Goal: Task Accomplishment & Management: Manage account settings

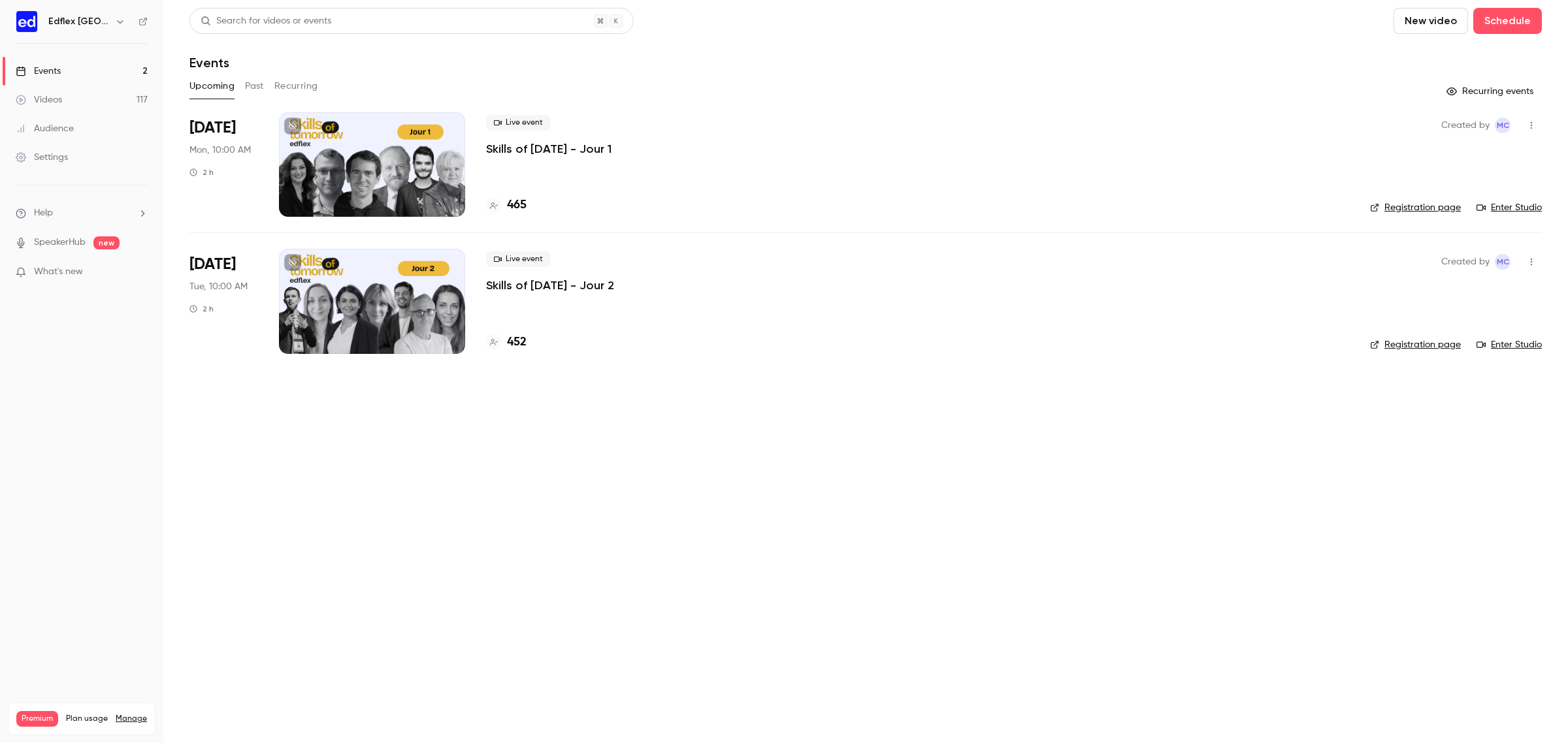
click at [448, 141] on div at bounding box center [372, 164] width 186 height 104
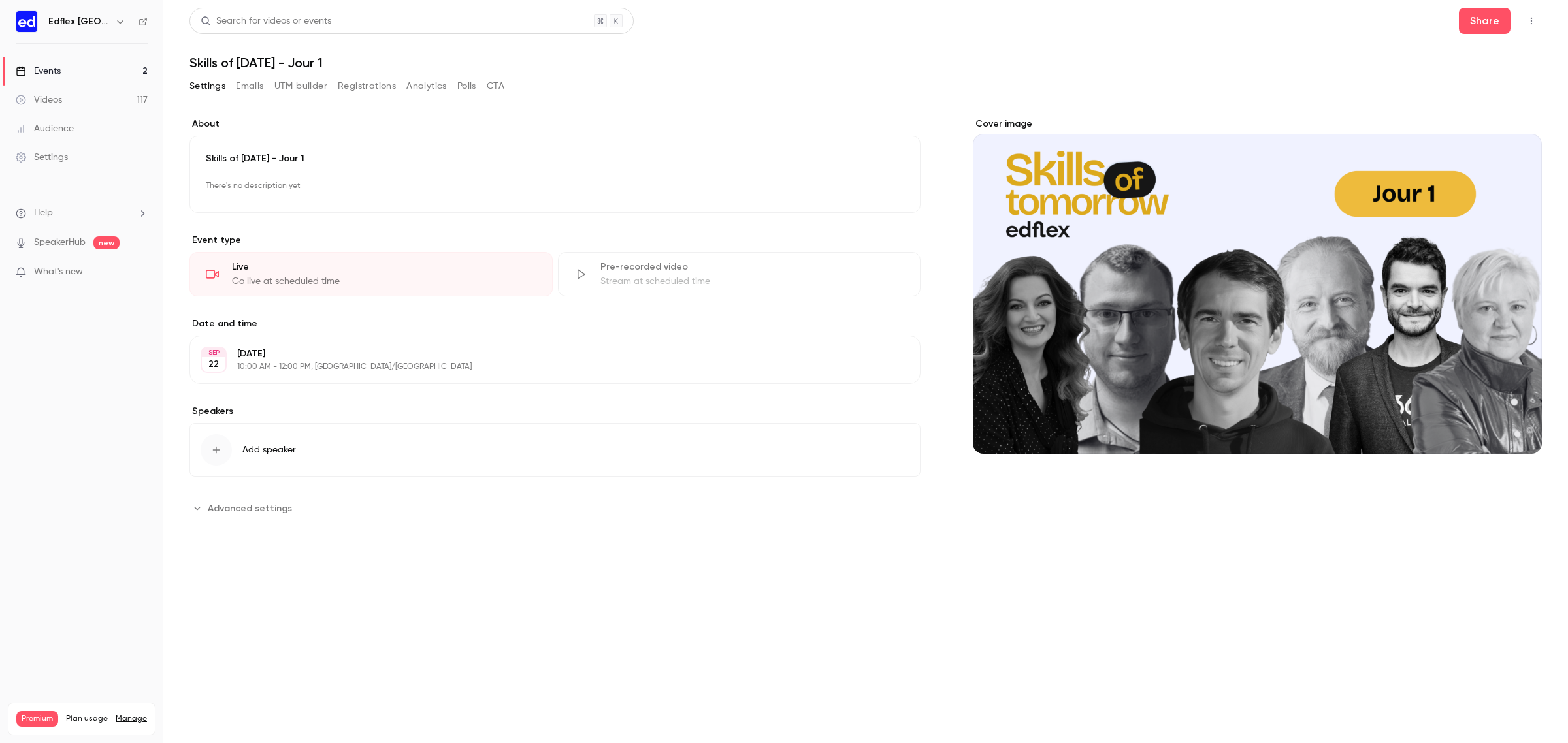
click at [1532, 23] on icon "button" at bounding box center [1531, 21] width 10 height 9
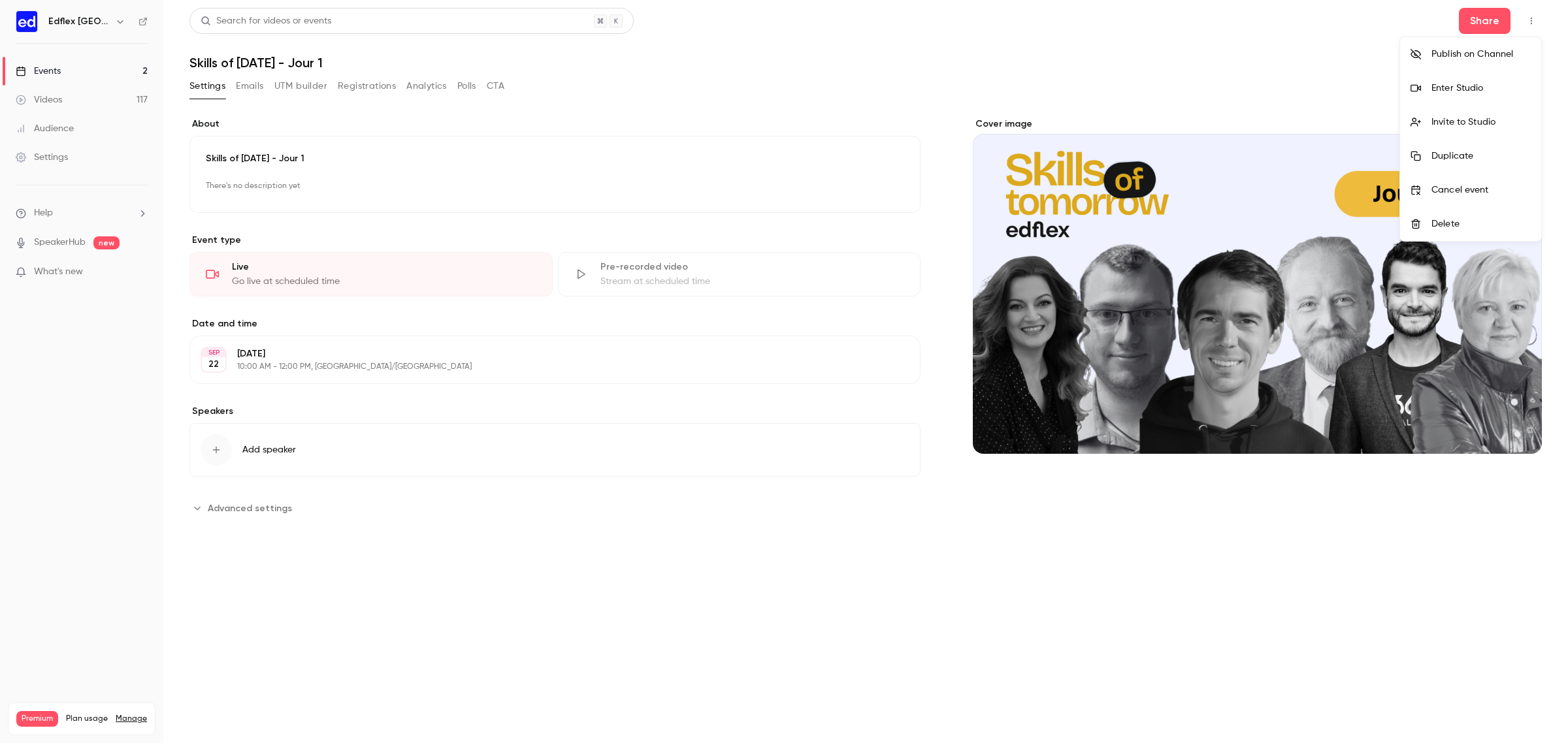
click at [1454, 119] on div "Invite to Studio" at bounding box center [1481, 122] width 100 height 13
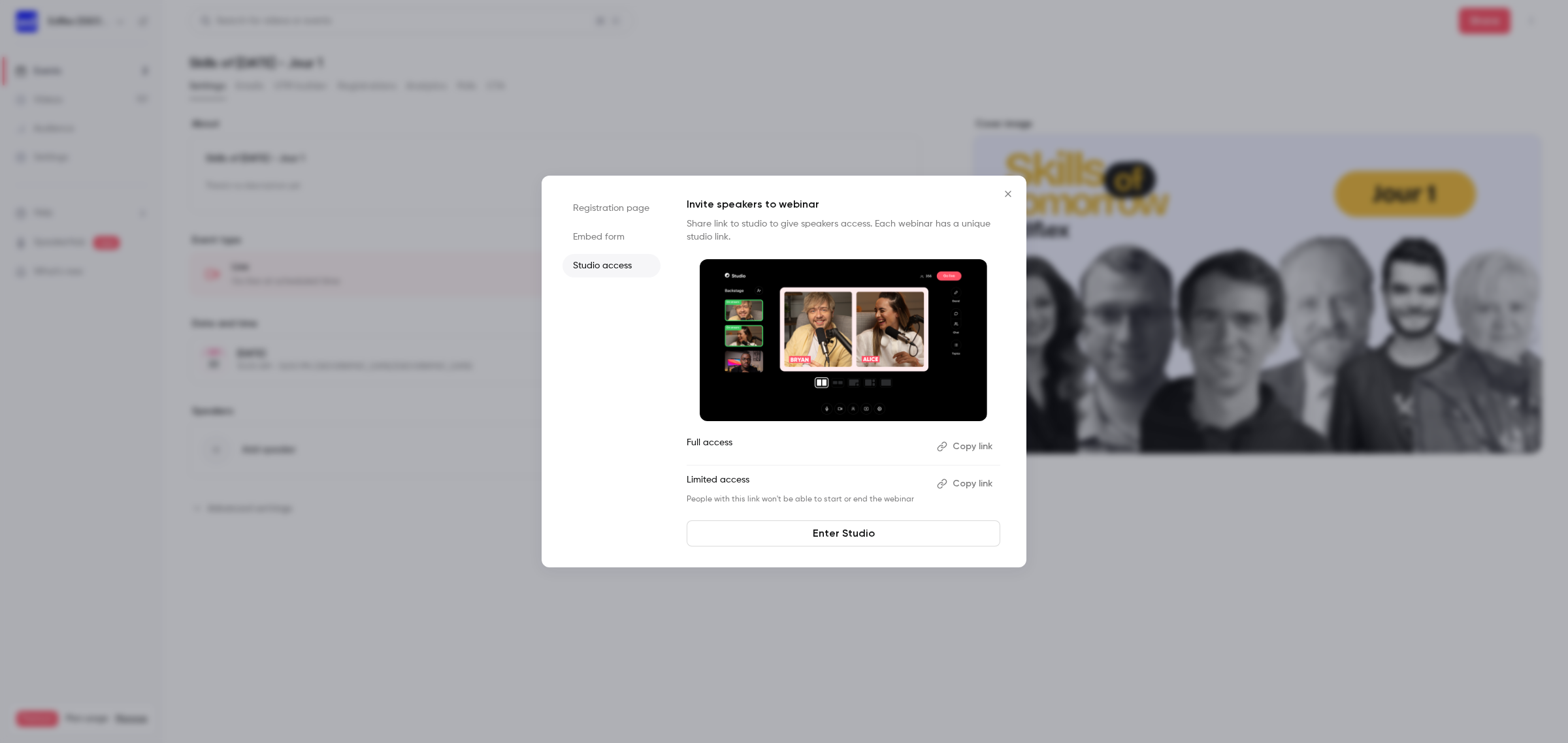
click at [985, 477] on button "Copy link" at bounding box center [965, 484] width 69 height 21
click at [1022, 193] on div "Registration page Embed form Studio access Invite speakers to webinar Share lin…" at bounding box center [784, 371] width 485 height 392
click at [1013, 194] on icon "Close" at bounding box center [1008, 193] width 16 height 10
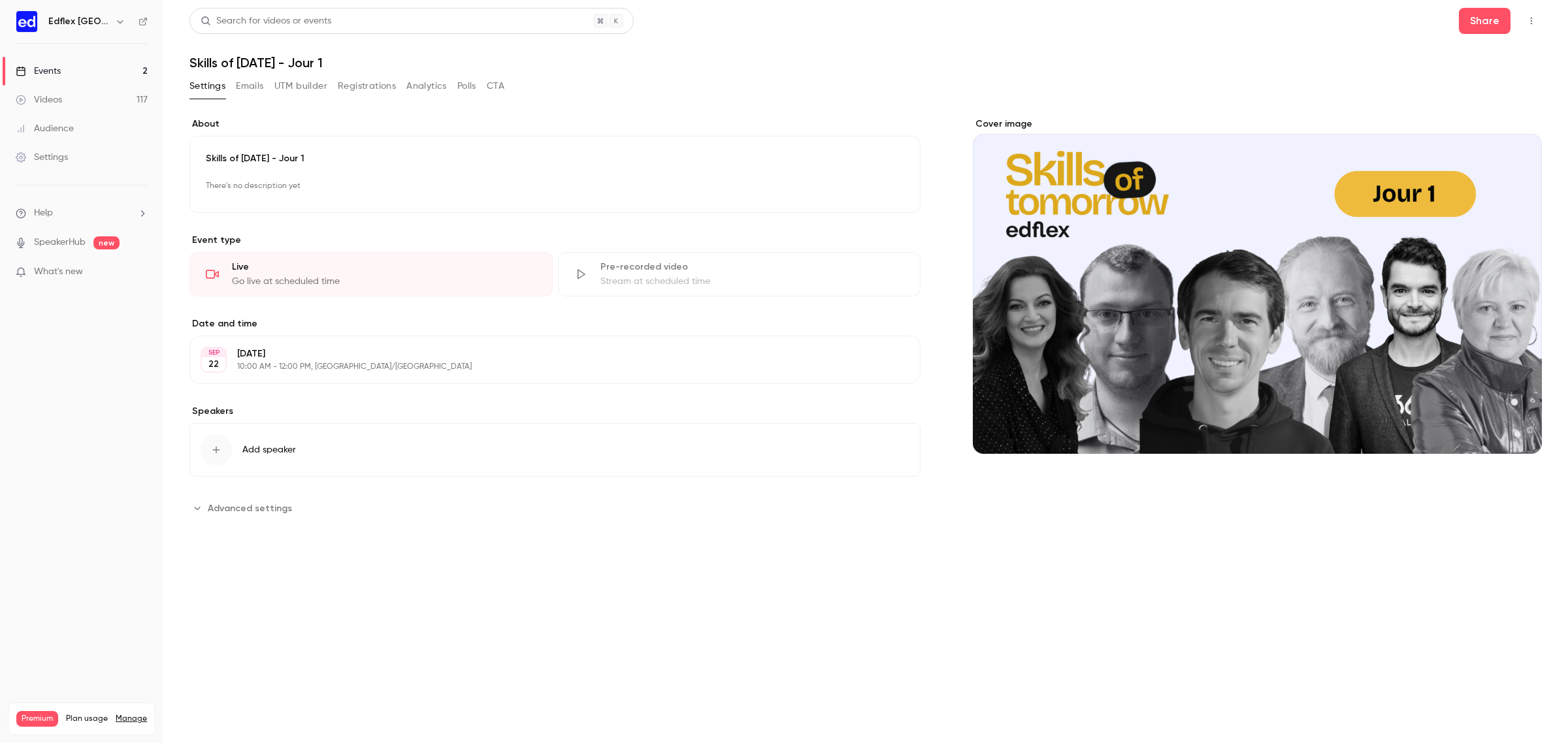
click at [139, 75] on link "Events 2" at bounding box center [81, 71] width 164 height 28
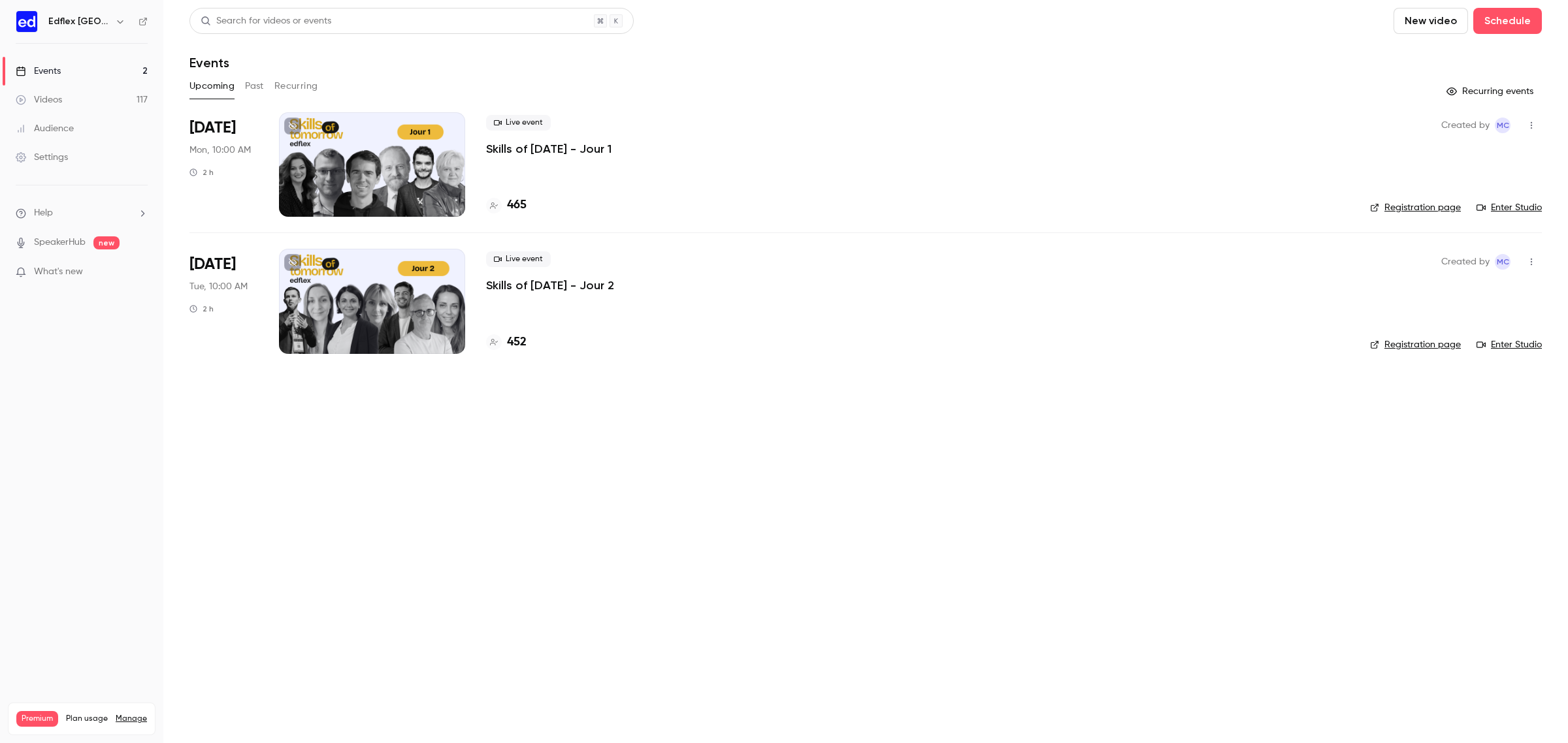
click at [378, 302] on div at bounding box center [372, 301] width 186 height 104
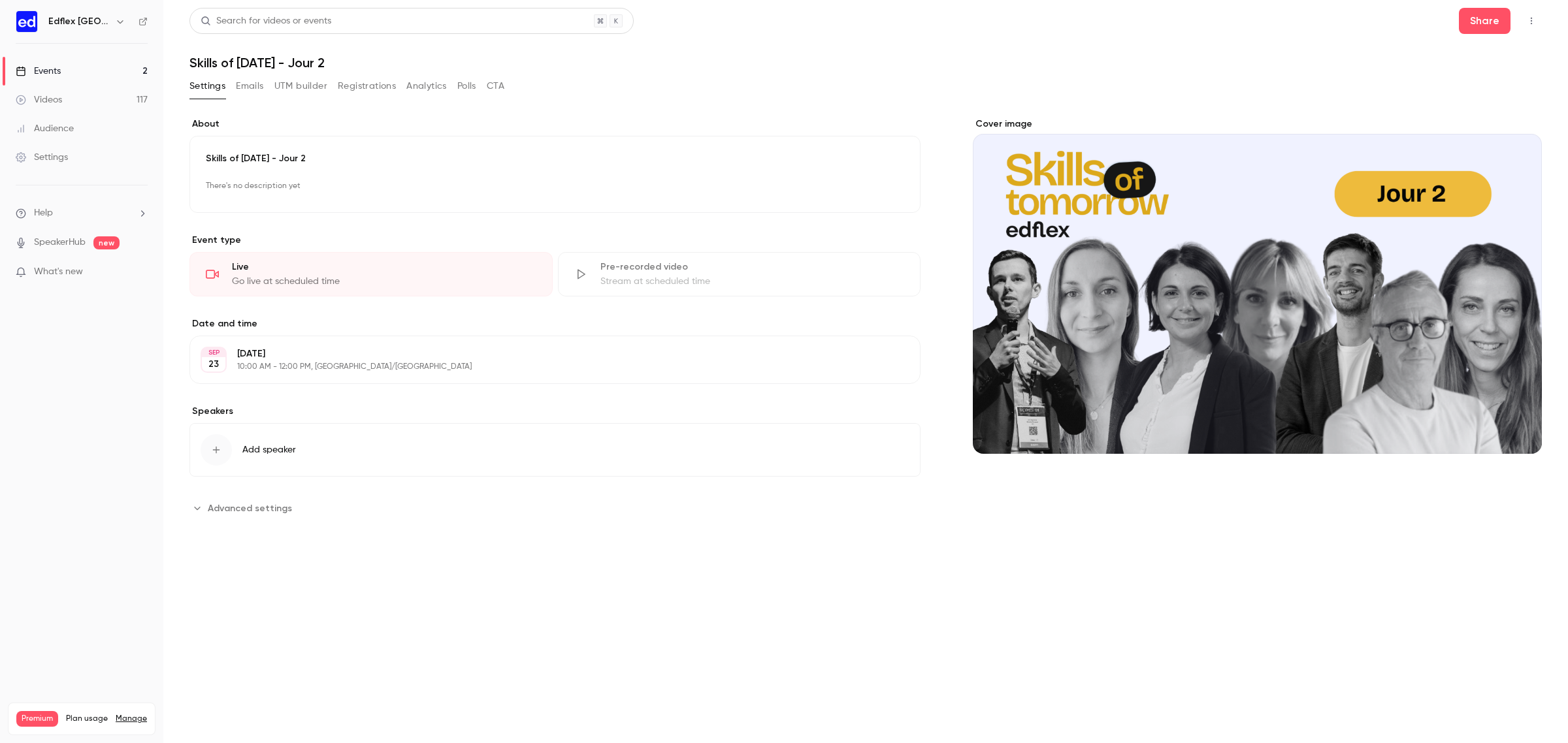
click at [1537, 17] on button "button" at bounding box center [1532, 21] width 21 height 21
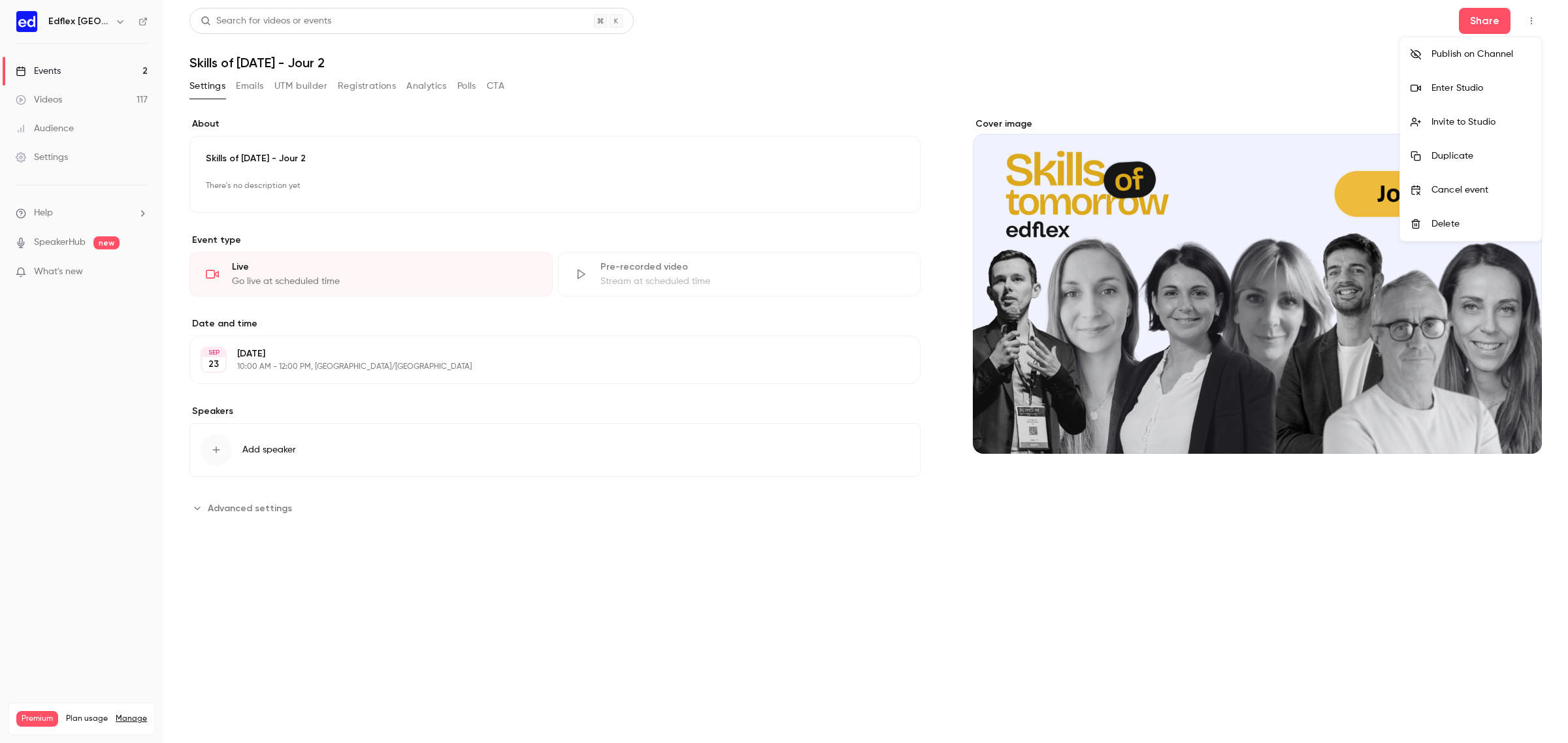
click at [1456, 138] on li "Invite to Studio" at bounding box center [1471, 122] width 141 height 34
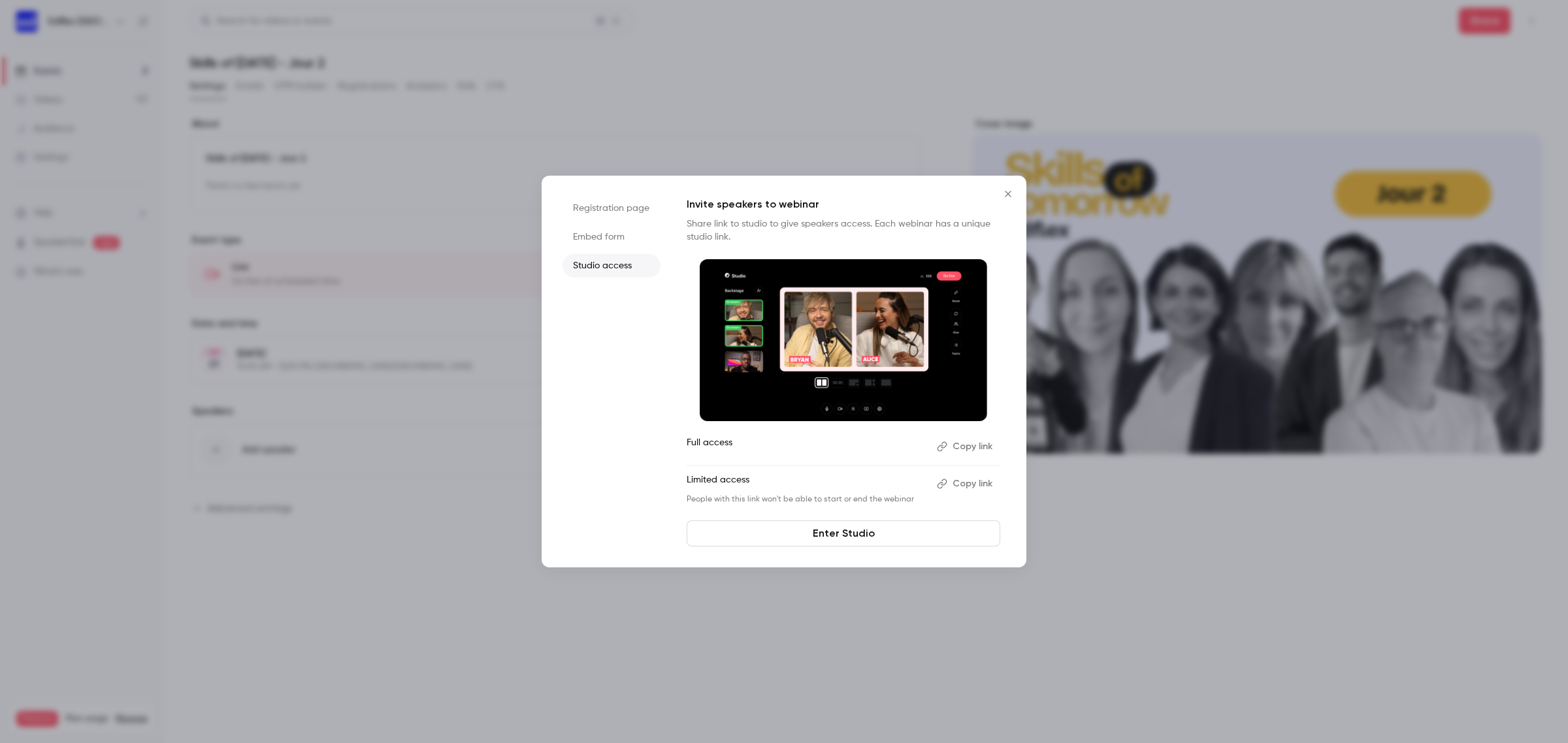
click at [968, 491] on button "Copy link" at bounding box center [965, 484] width 69 height 21
click at [984, 484] on button "Copy link" at bounding box center [965, 484] width 69 height 21
click at [1010, 194] on icon "Close" at bounding box center [1008, 193] width 16 height 10
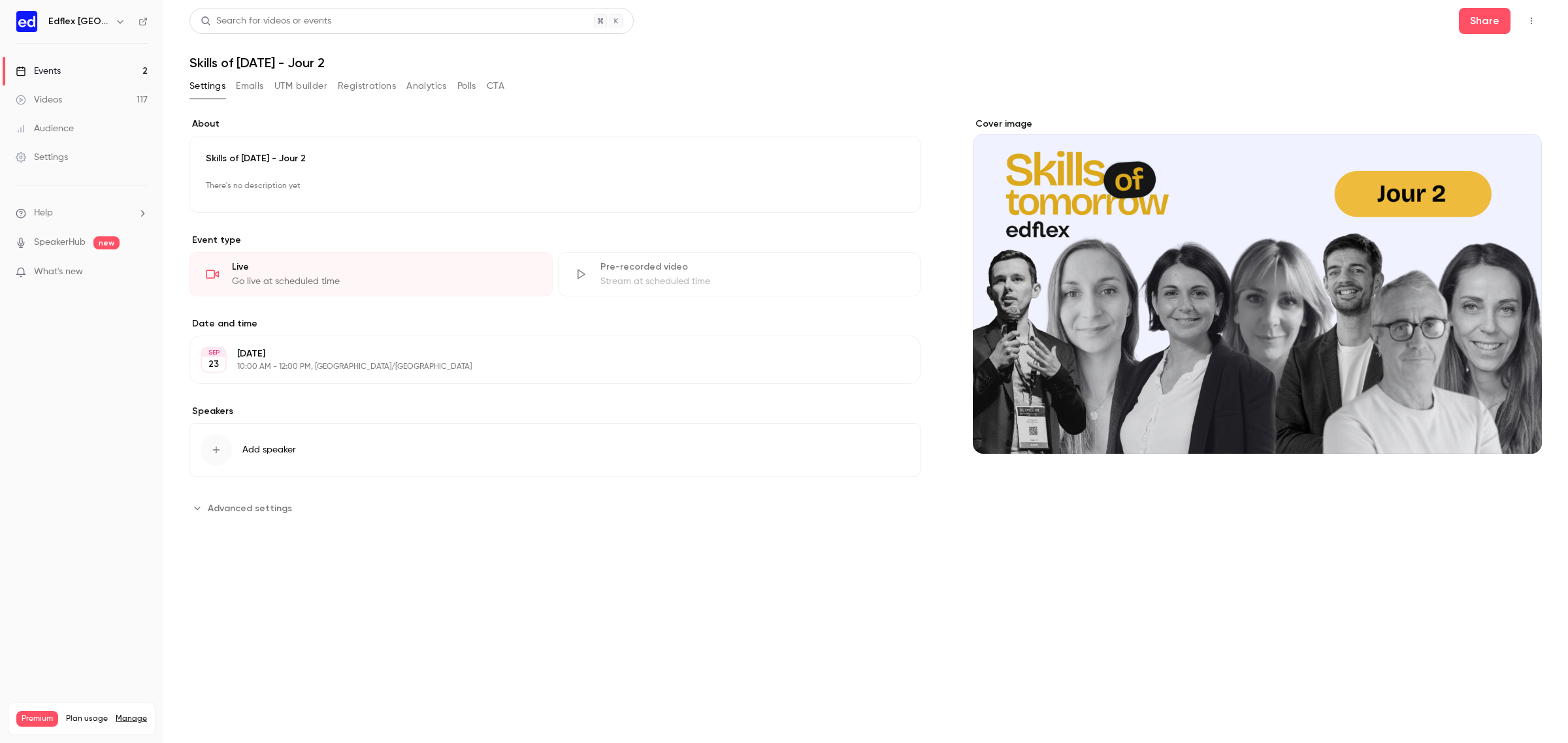
click at [108, 66] on link "Events 2" at bounding box center [81, 71] width 164 height 28
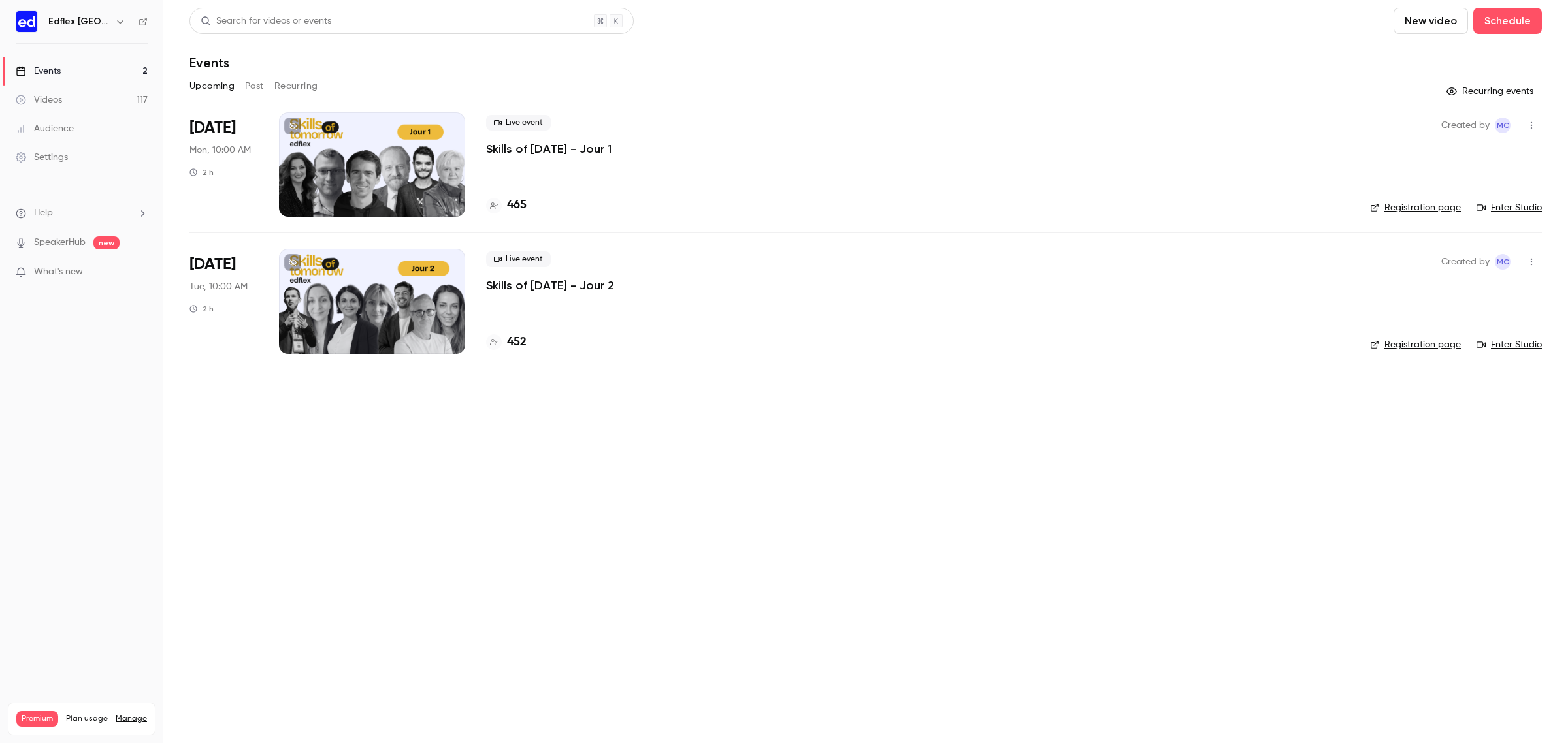
click at [380, 148] on div at bounding box center [372, 164] width 186 height 104
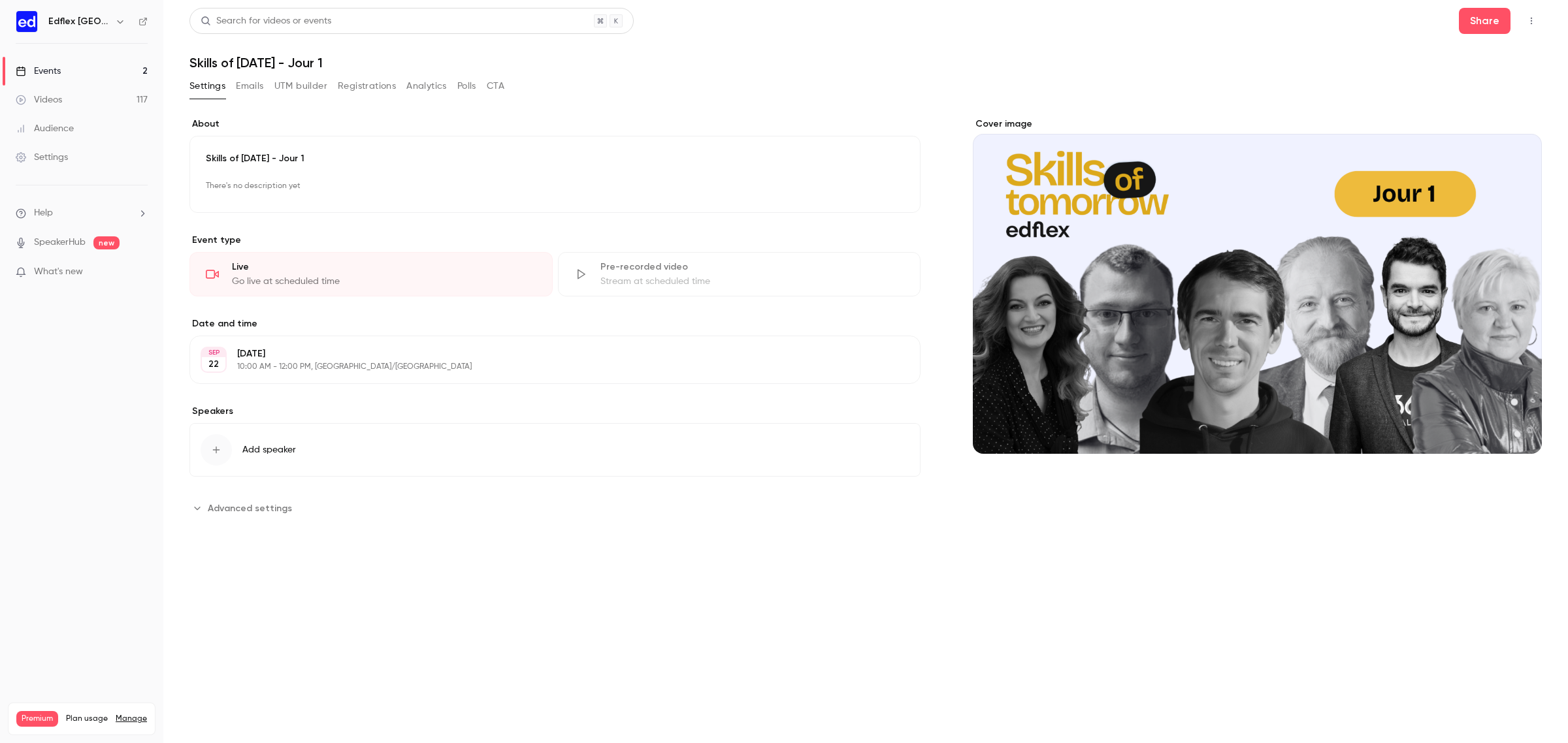
click at [1532, 21] on icon "button" at bounding box center [1531, 21] width 10 height 9
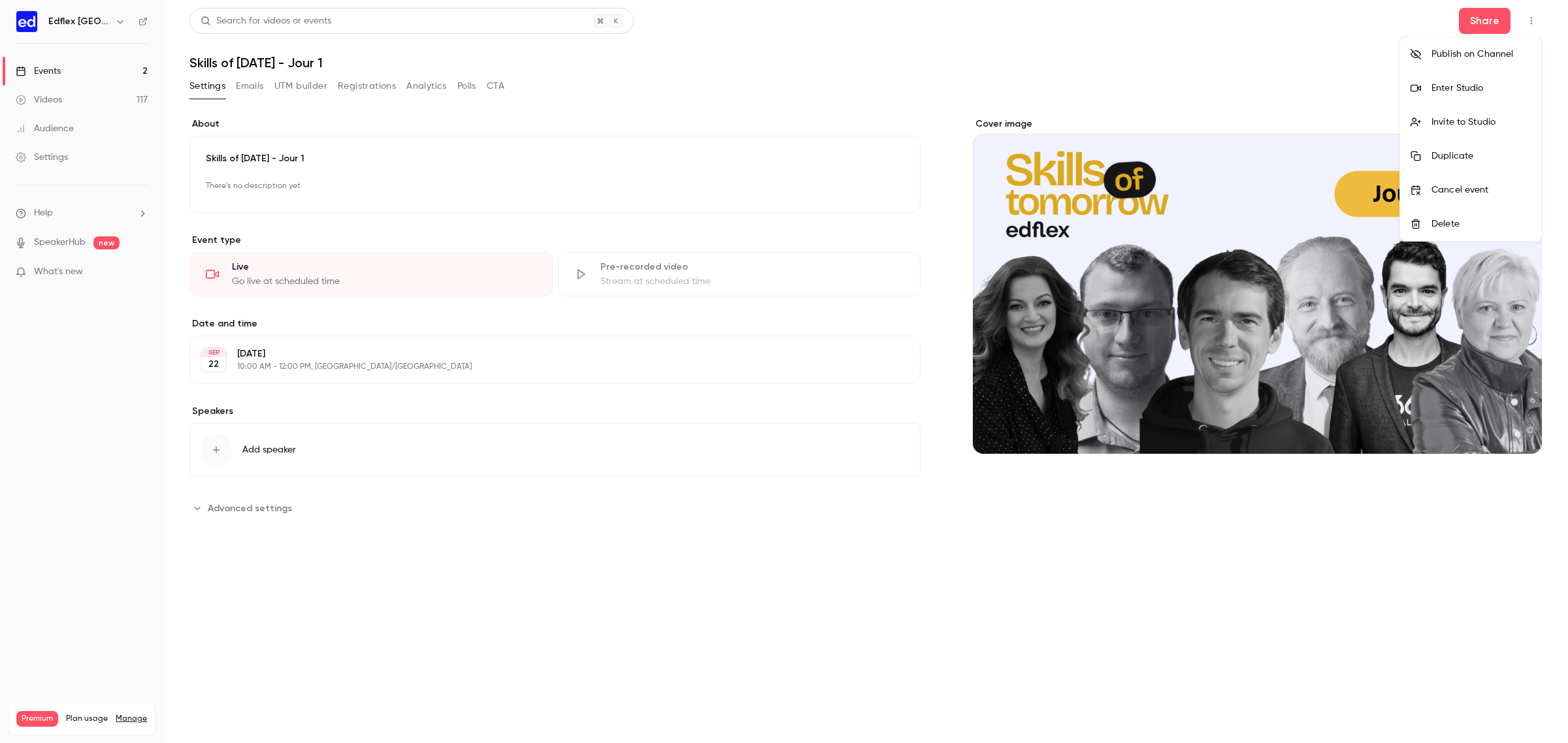
click at [1482, 124] on div "Invite to Studio" at bounding box center [1481, 122] width 100 height 13
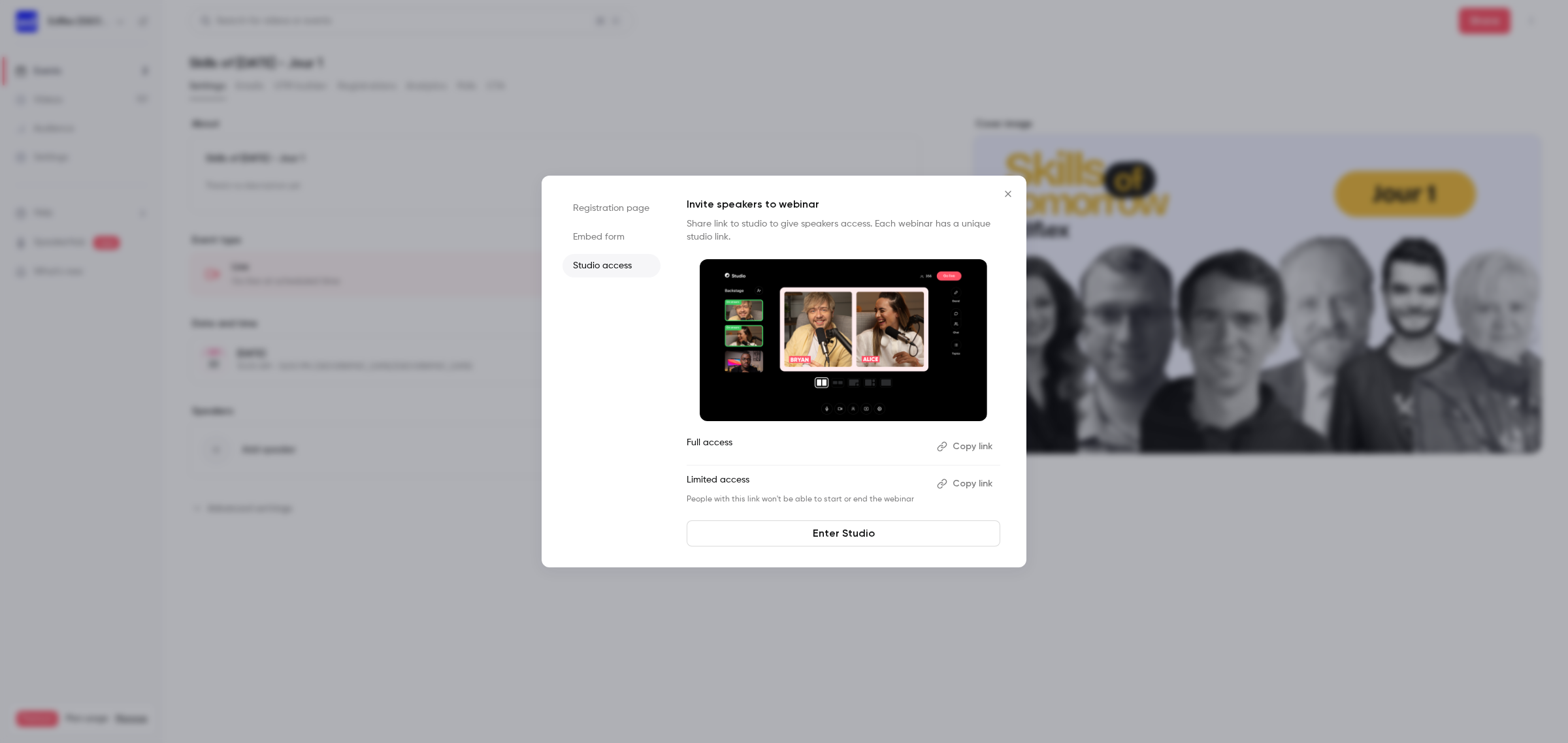
click at [958, 489] on button "Copy link" at bounding box center [965, 484] width 69 height 21
click at [1008, 190] on icon "Close" at bounding box center [1008, 193] width 16 height 10
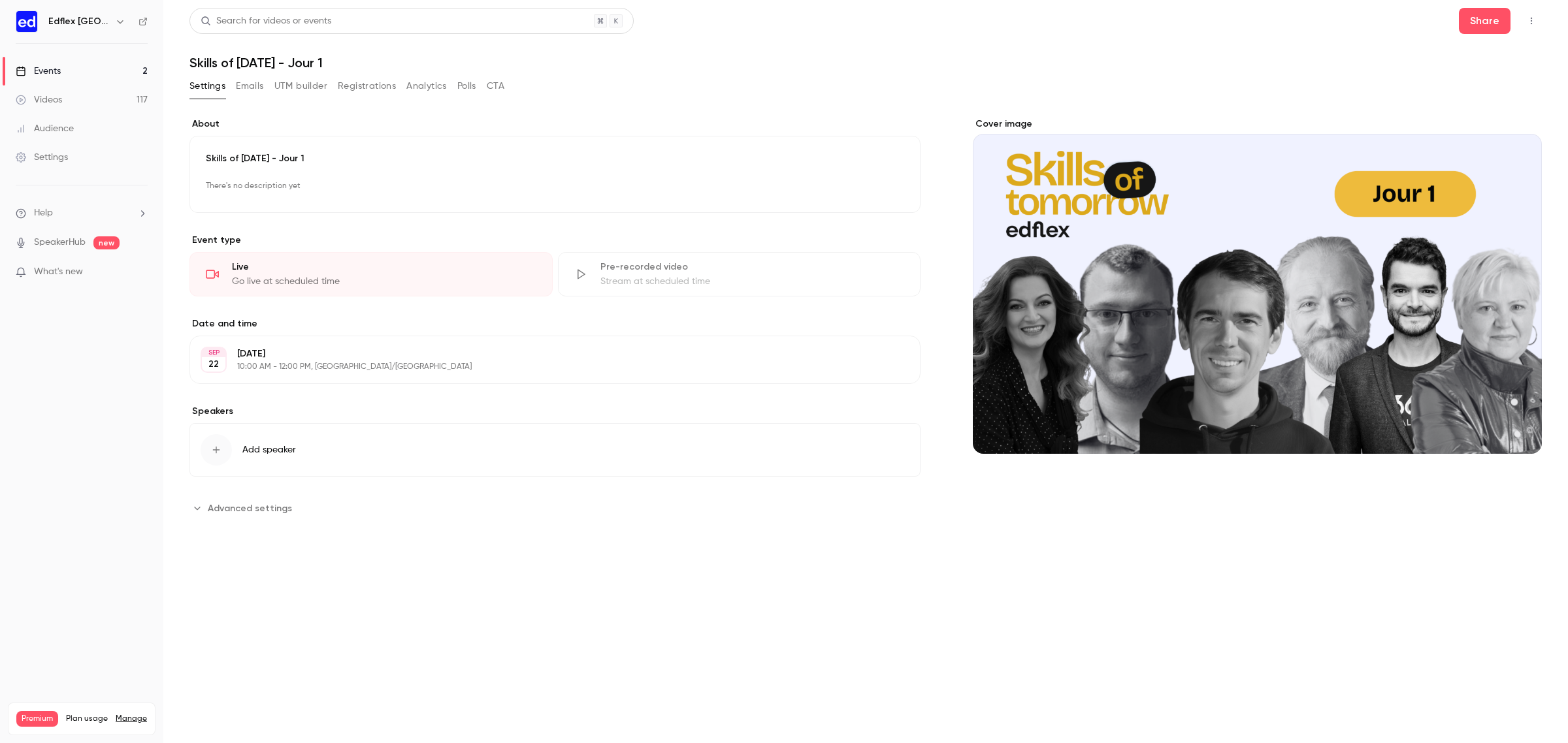
drag, startPoint x: 96, startPoint y: 27, endPoint x: 111, endPoint y: 24, distance: 15.3
click at [111, 24] on div "Edflex [GEOGRAPHIC_DATA]" at bounding box center [88, 21] width 80 height 16
click at [115, 24] on icon "button" at bounding box center [120, 21] width 10 height 10
click at [103, 134] on li "Switch channel 3" at bounding box center [109, 120] width 196 height 35
click at [123, 141] on div "Edflex Italy" at bounding box center [122, 148] width 149 height 13
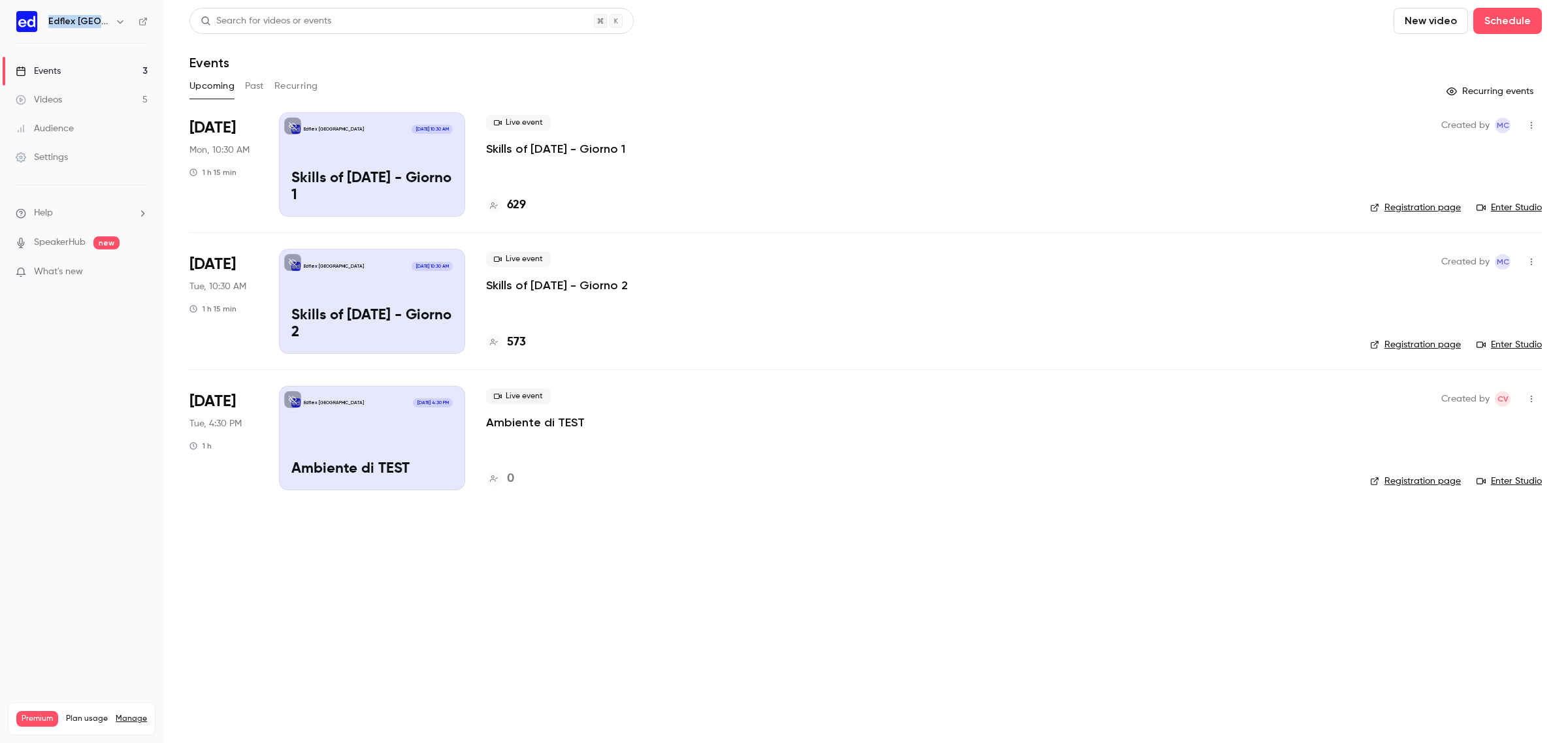
click at [550, 426] on p "Ambiente di TEST" at bounding box center [535, 422] width 99 height 16
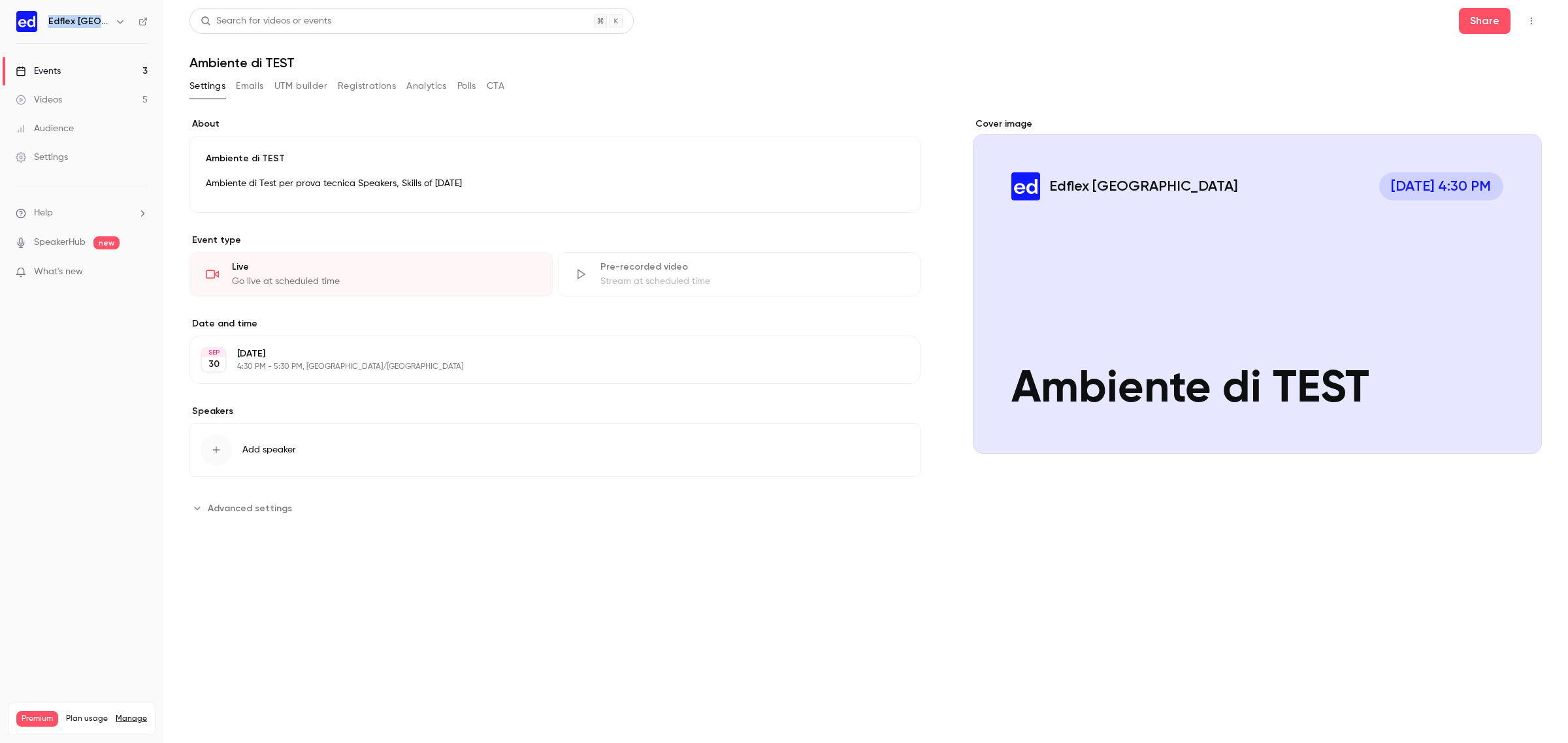
click at [1534, 17] on icon "button" at bounding box center [1531, 21] width 10 height 9
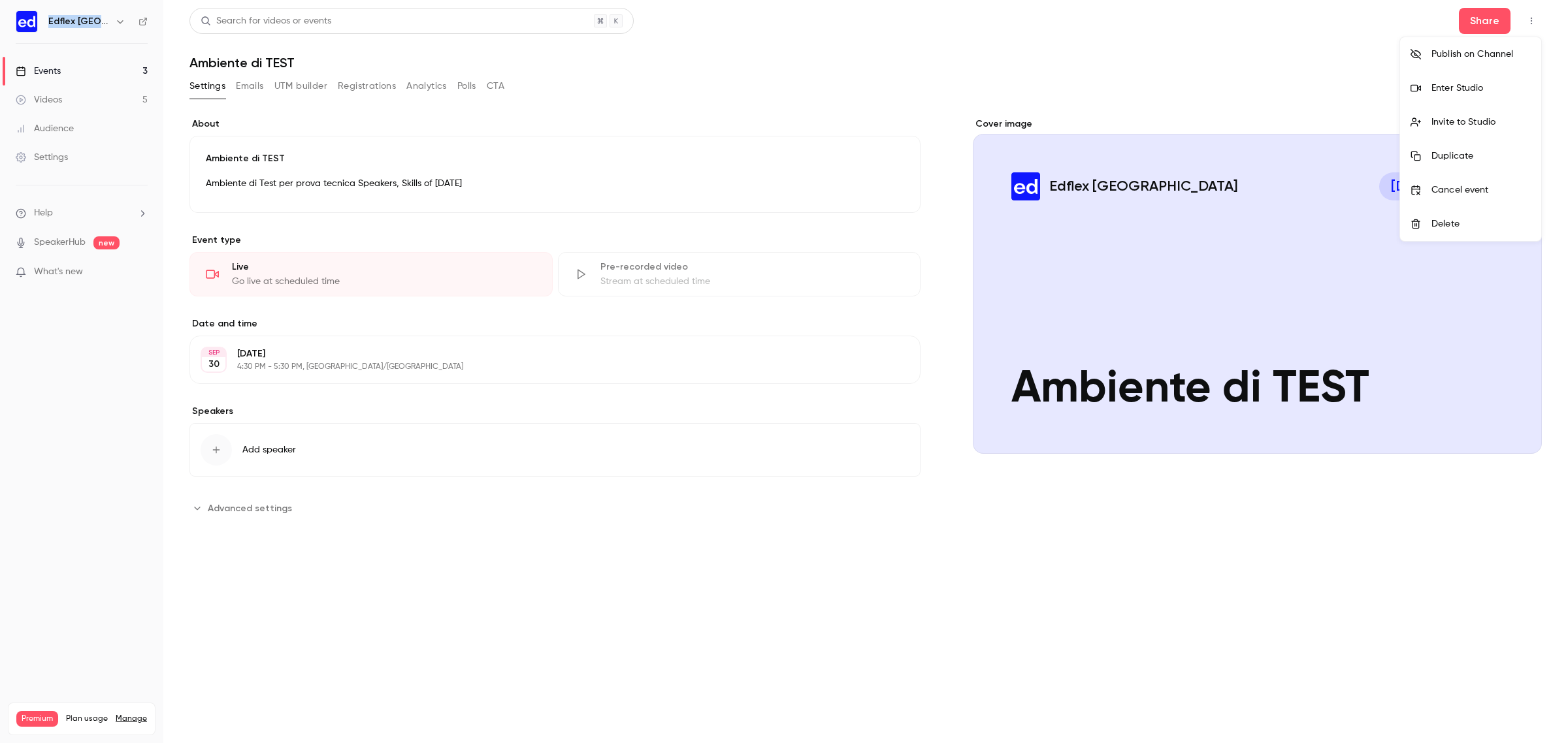
click at [1467, 85] on div "Enter Studio" at bounding box center [1481, 88] width 100 height 13
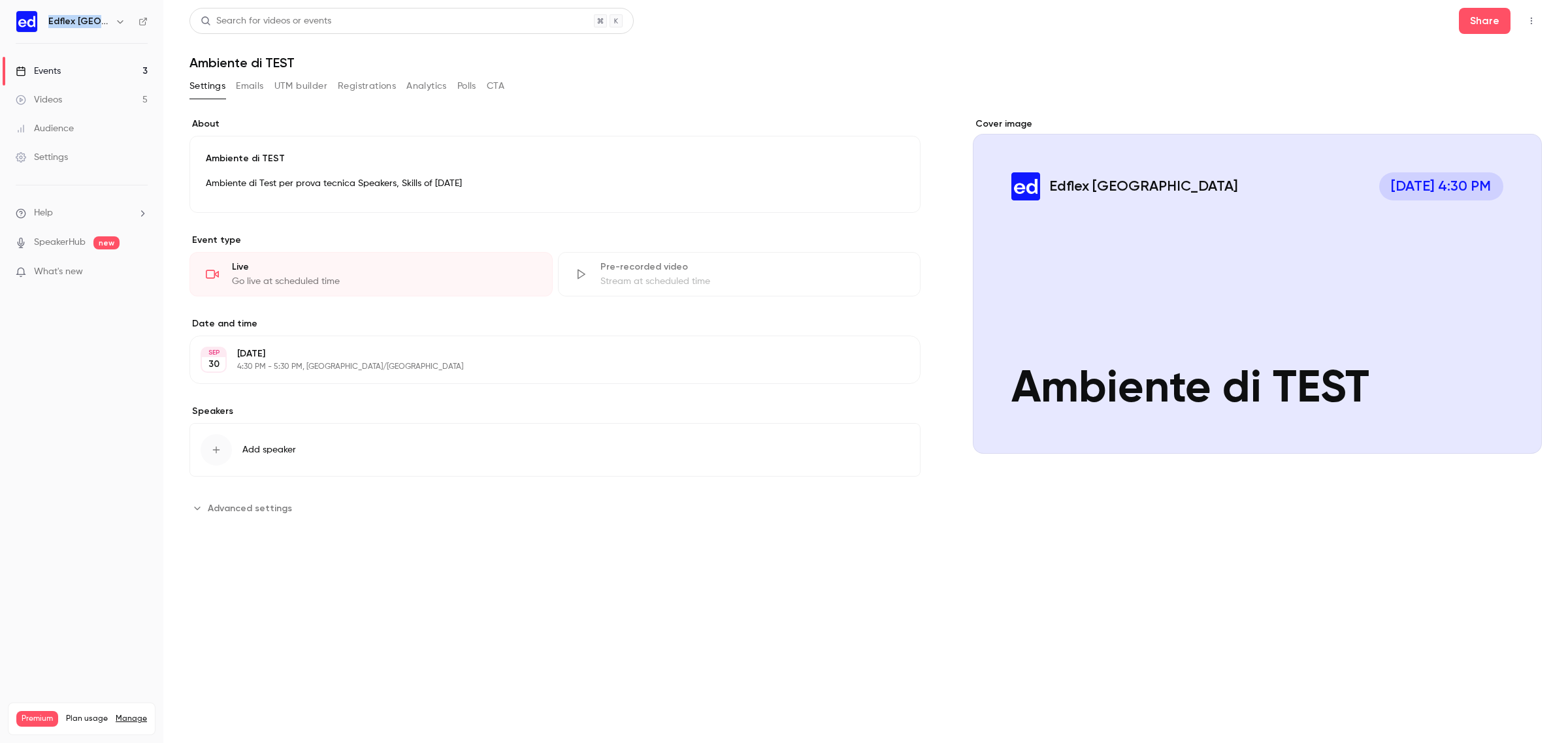
click at [1529, 21] on icon "button" at bounding box center [1531, 21] width 10 height 9
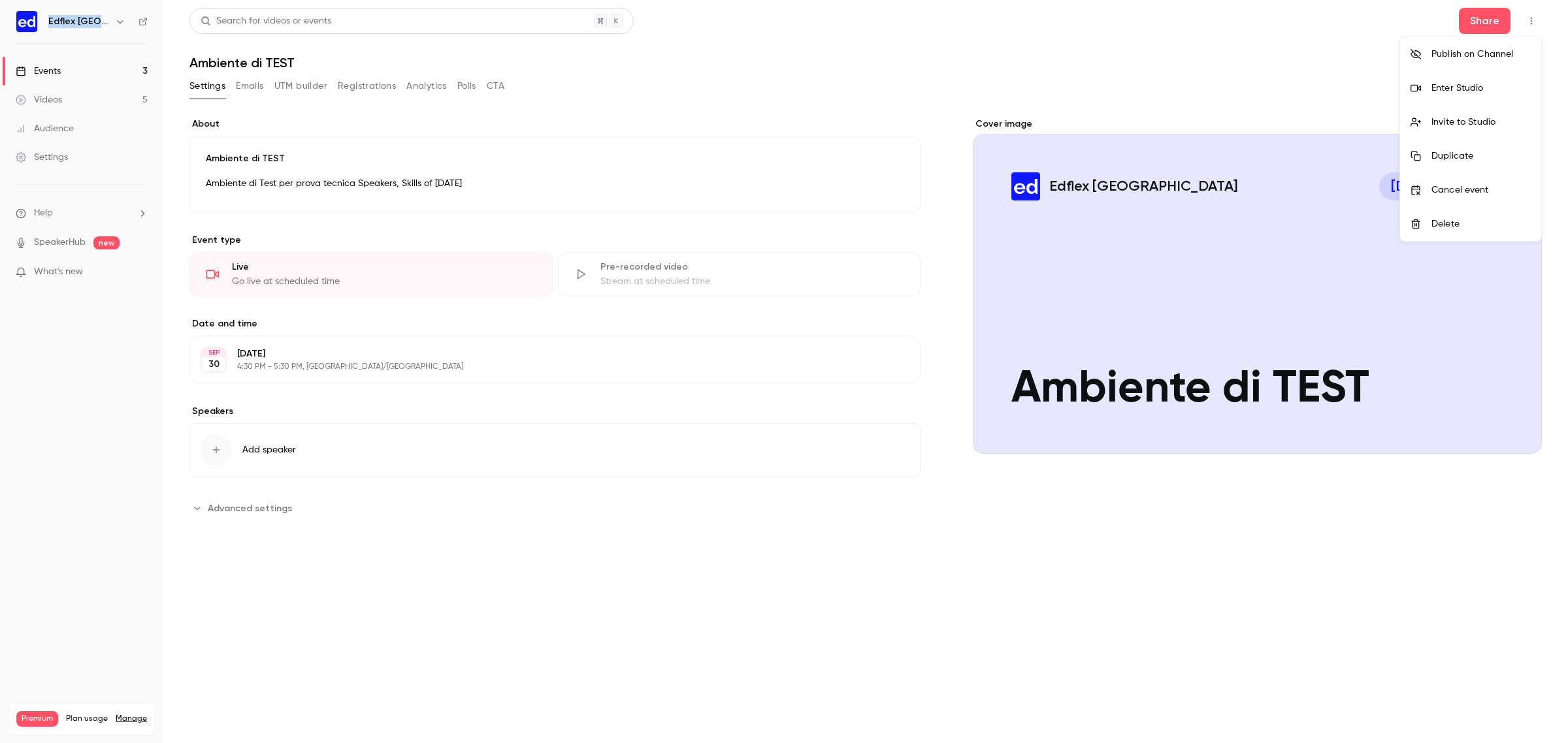
click at [1488, 90] on div "Enter Studio" at bounding box center [1481, 88] width 100 height 13
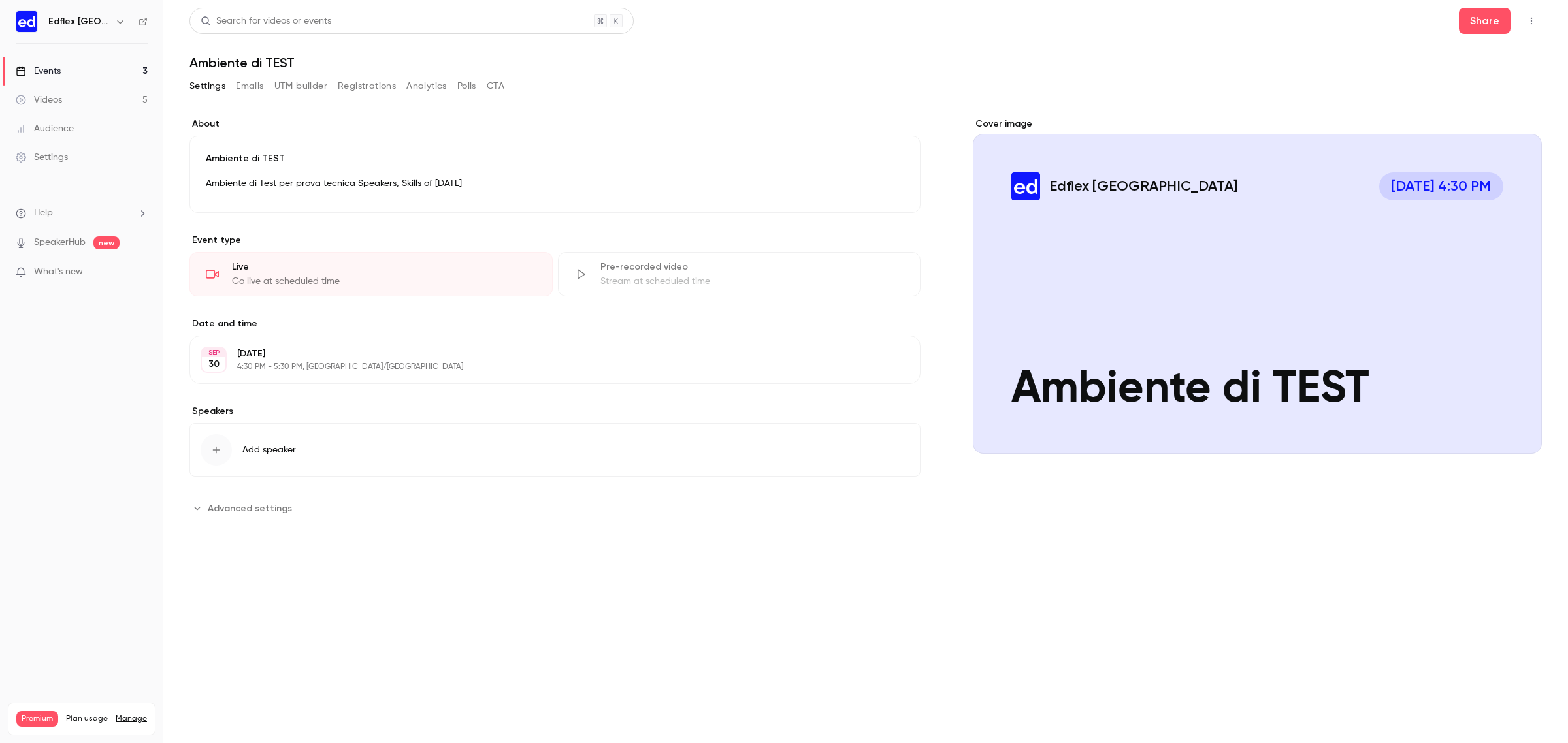
click at [1280, 102] on div "**********" at bounding box center [866, 325] width 1352 height 448
click at [1530, 24] on icon "button" at bounding box center [1531, 21] width 10 height 9
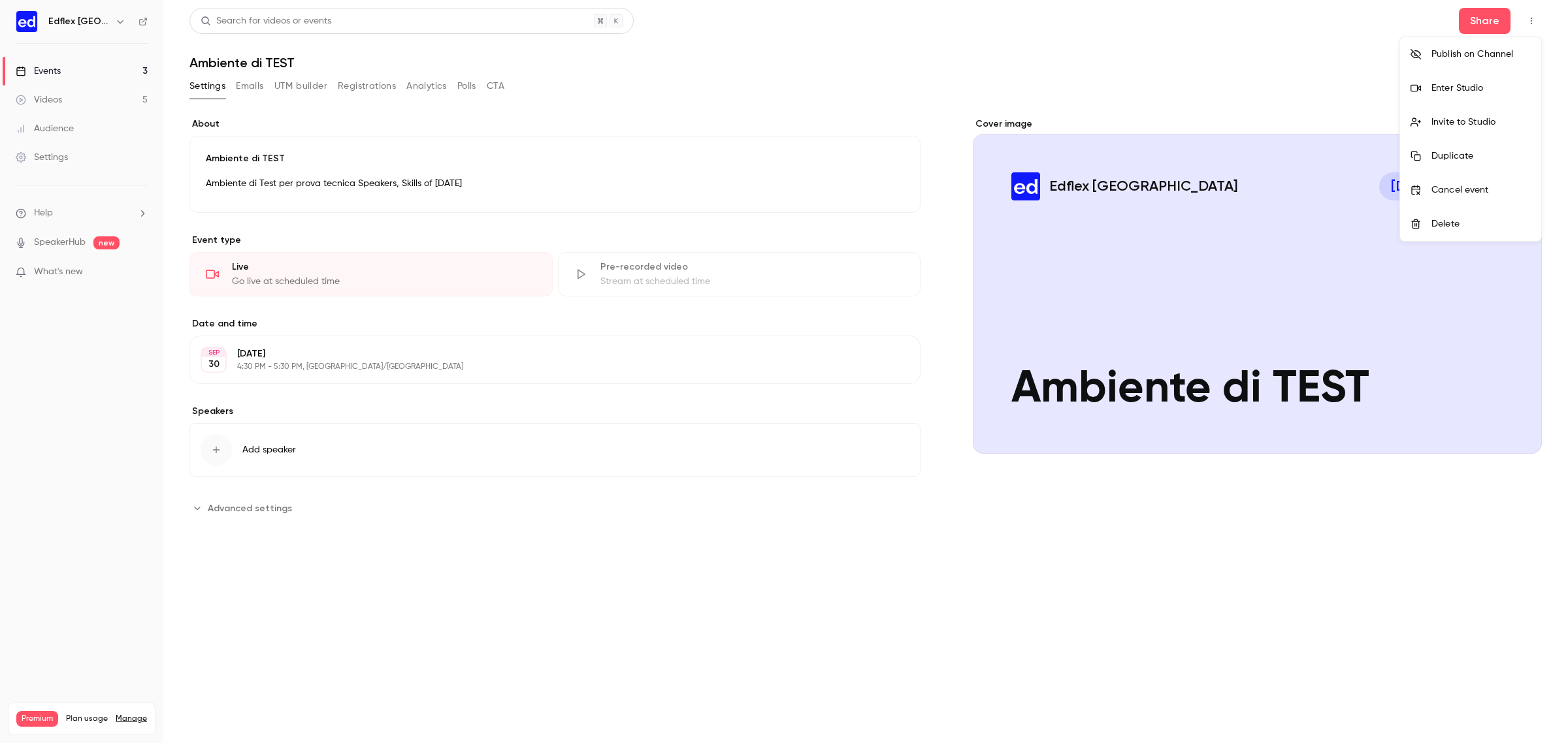
click at [1435, 96] on li "Enter Studio" at bounding box center [1471, 88] width 141 height 34
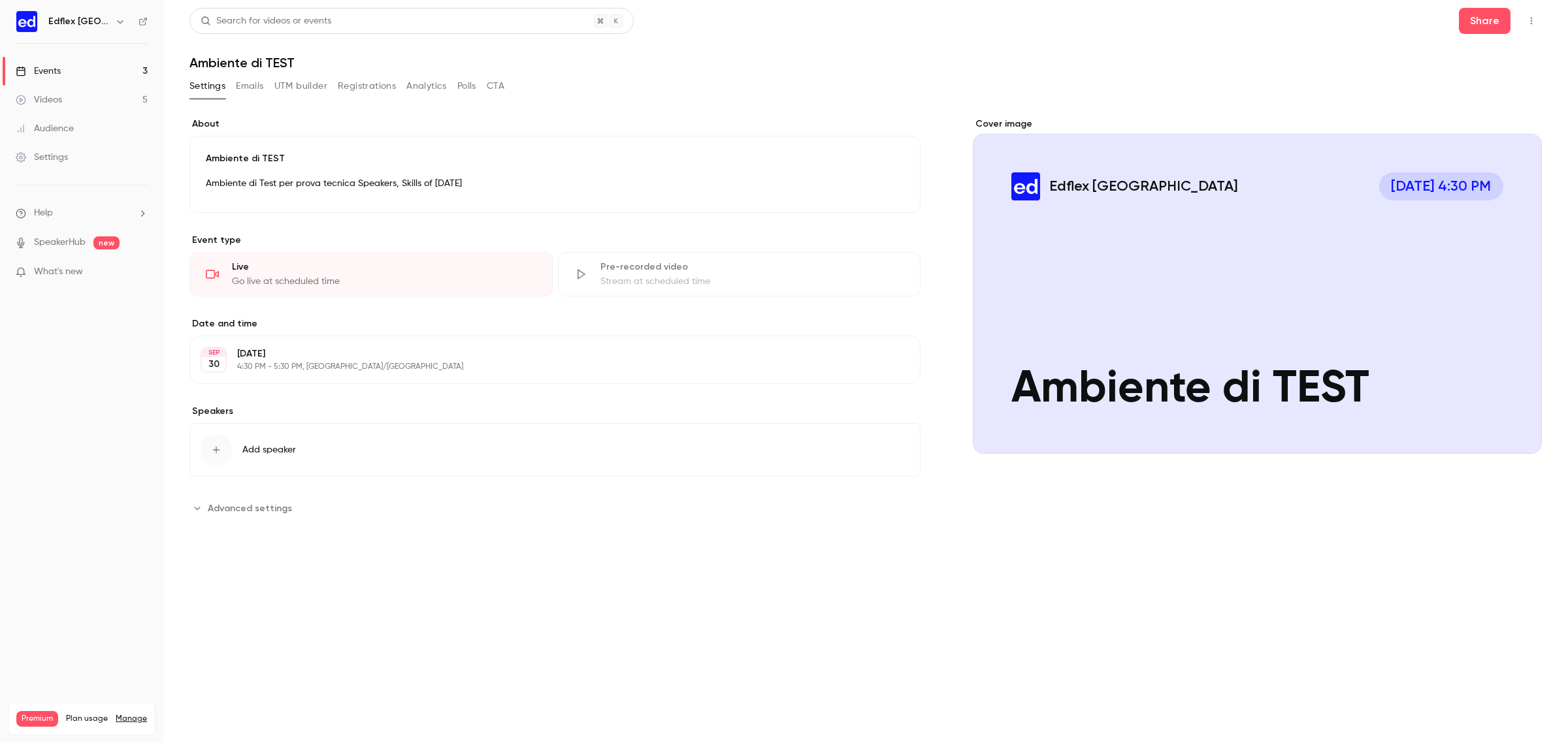
click at [115, 24] on icon "button" at bounding box center [120, 21] width 10 height 10
click at [100, 119] on span "Switch channel" at bounding box center [81, 119] width 66 height 13
click at [118, 115] on div "Edflex [GEOGRAPHIC_DATA]" at bounding box center [122, 110] width 149 height 13
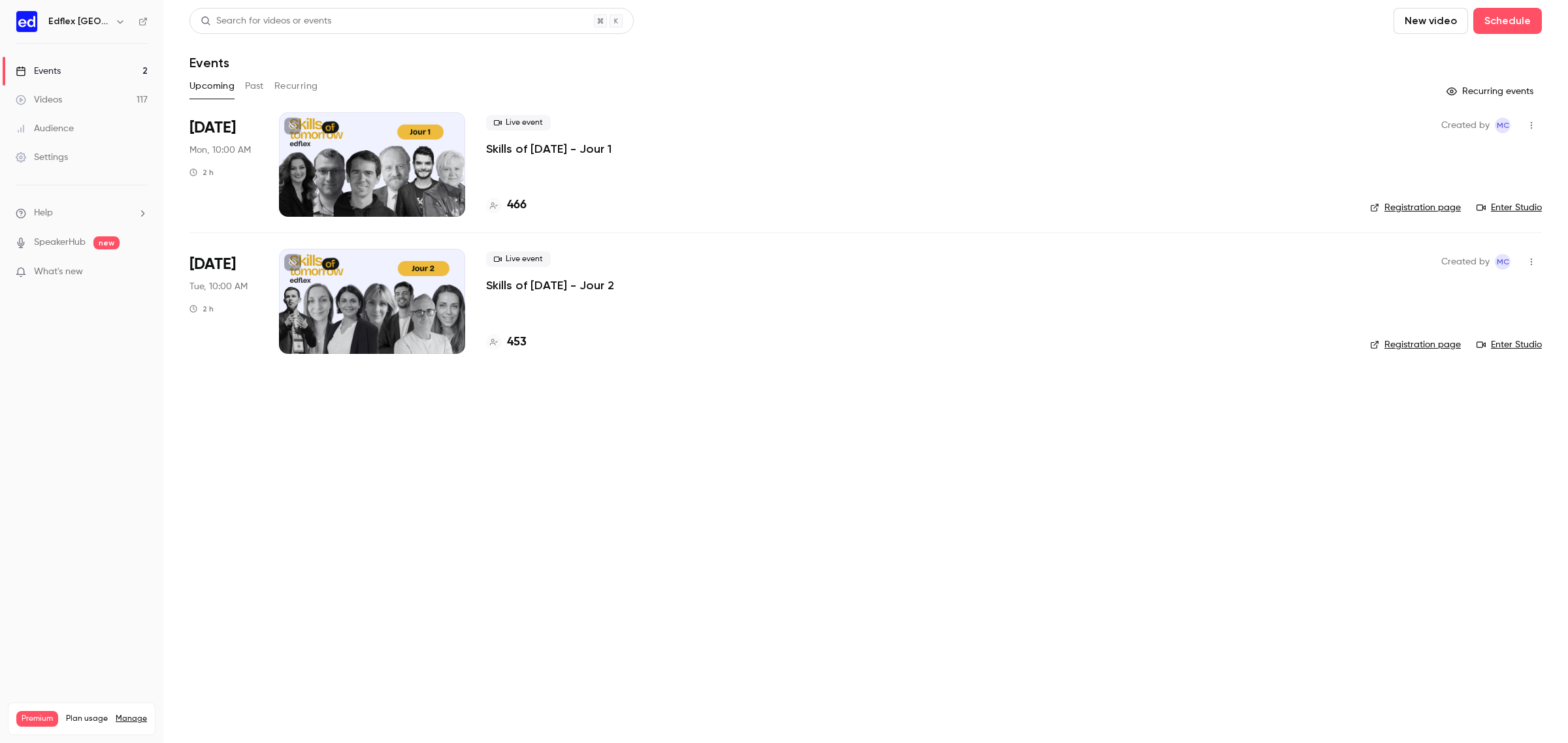
click at [397, 162] on div at bounding box center [372, 164] width 186 height 104
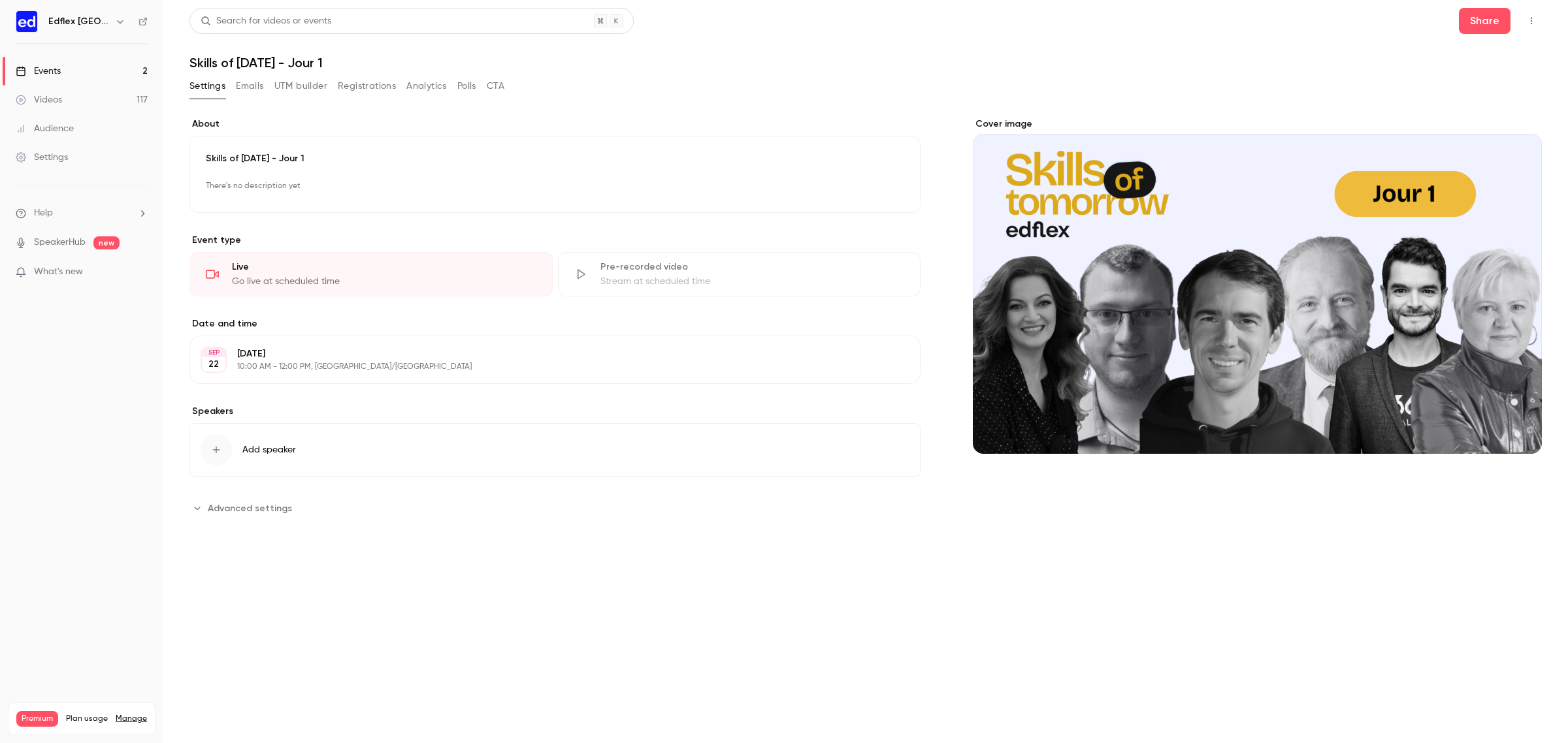
click at [344, 358] on p "Monday, September 22" at bounding box center [544, 354] width 615 height 13
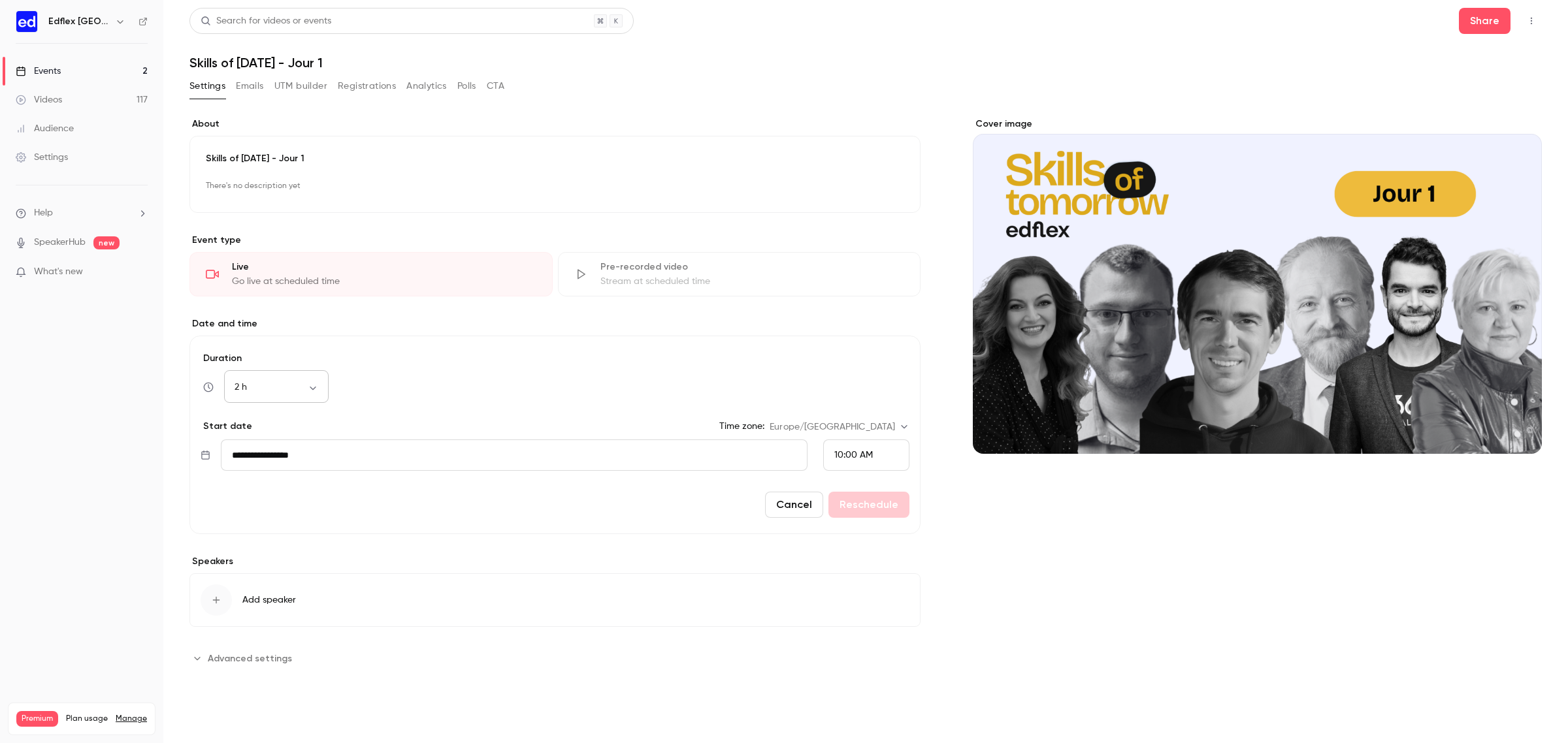
click at [304, 379] on div "2 h *** ​" at bounding box center [276, 388] width 104 height 32
click at [305, 392] on body "**********" at bounding box center [784, 371] width 1568 height 743
click at [288, 510] on li "2 h 15 min" at bounding box center [276, 509] width 104 height 34
type input "***"
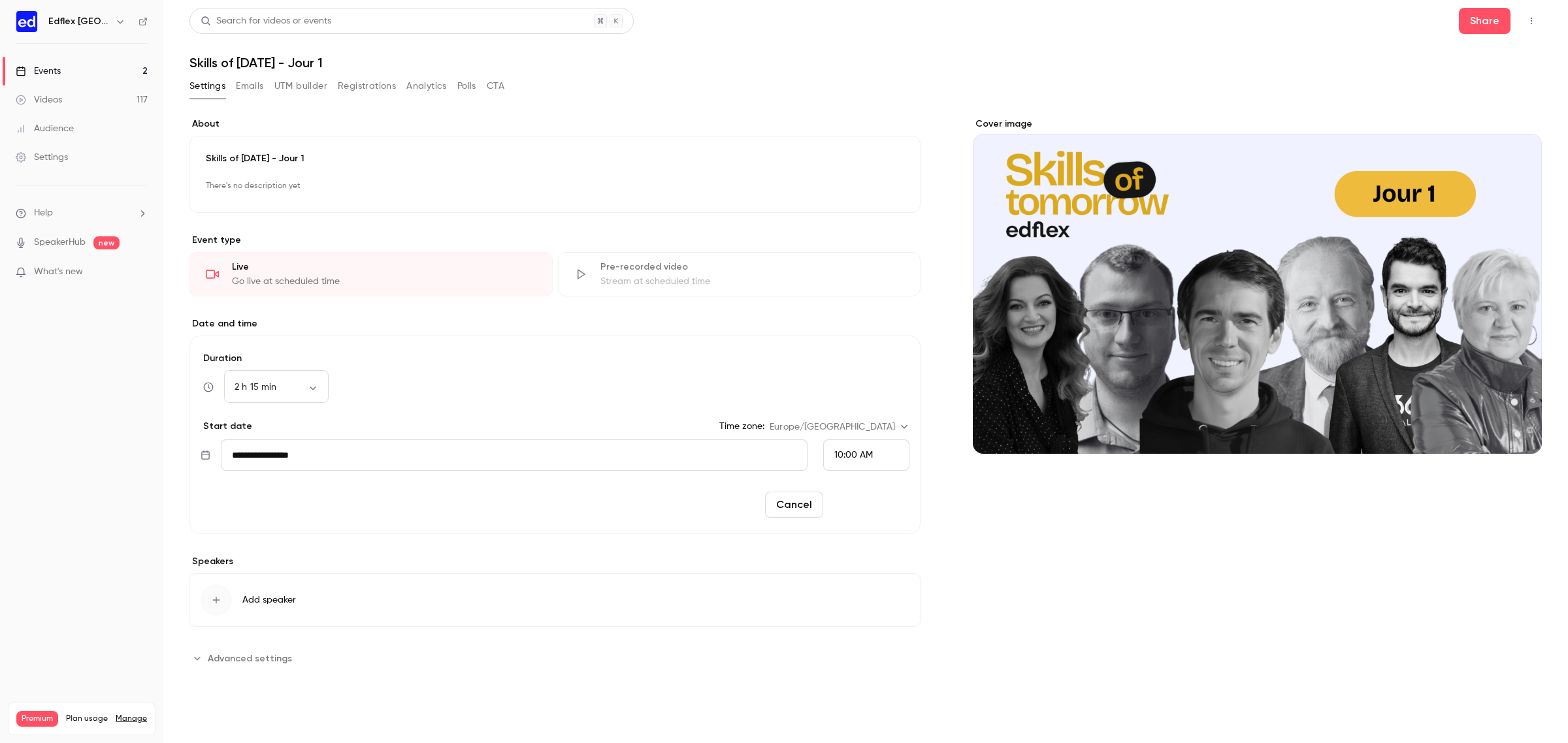
click at [889, 508] on button "Reschedule" at bounding box center [869, 505] width 81 height 26
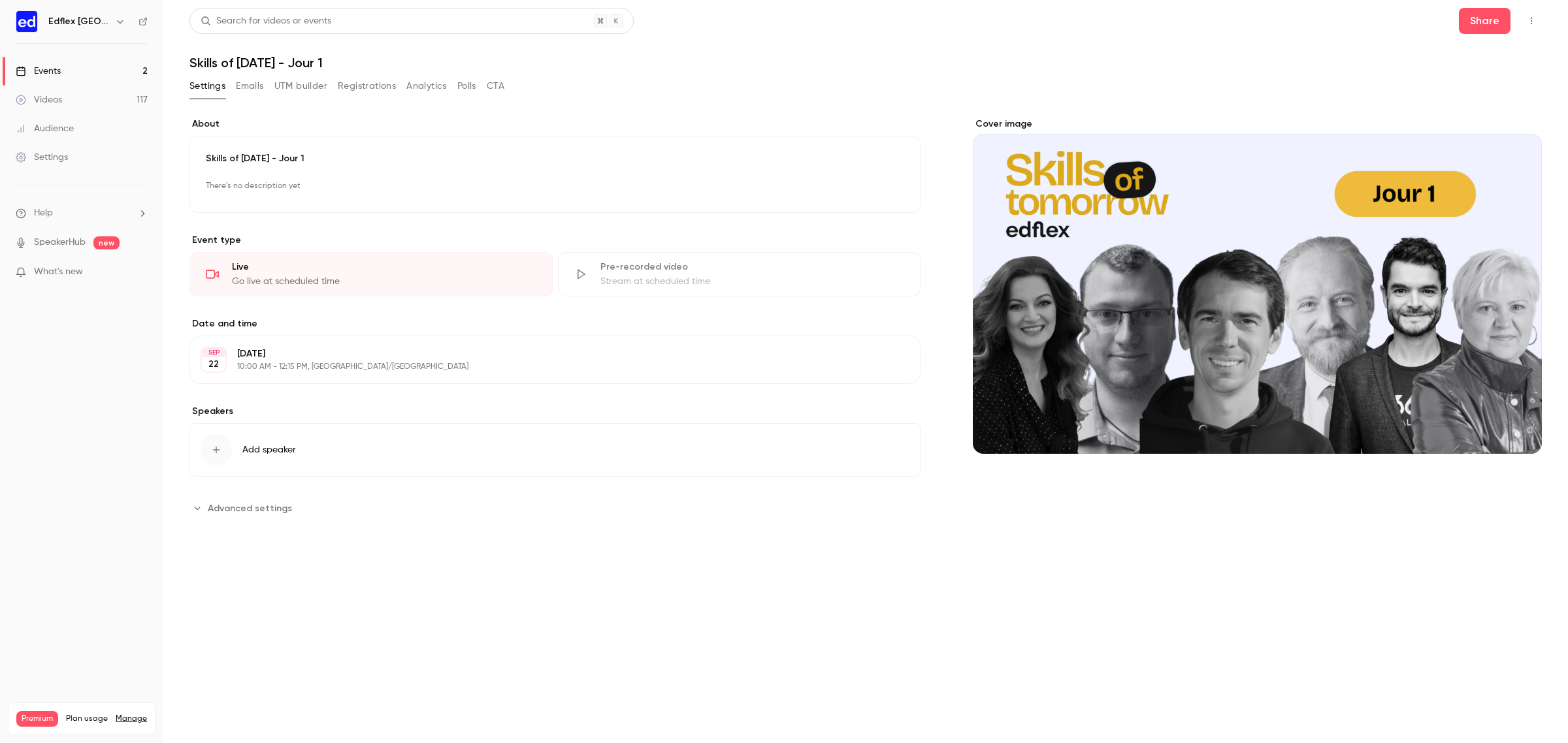
click at [83, 70] on link "Events 2" at bounding box center [81, 71] width 164 height 28
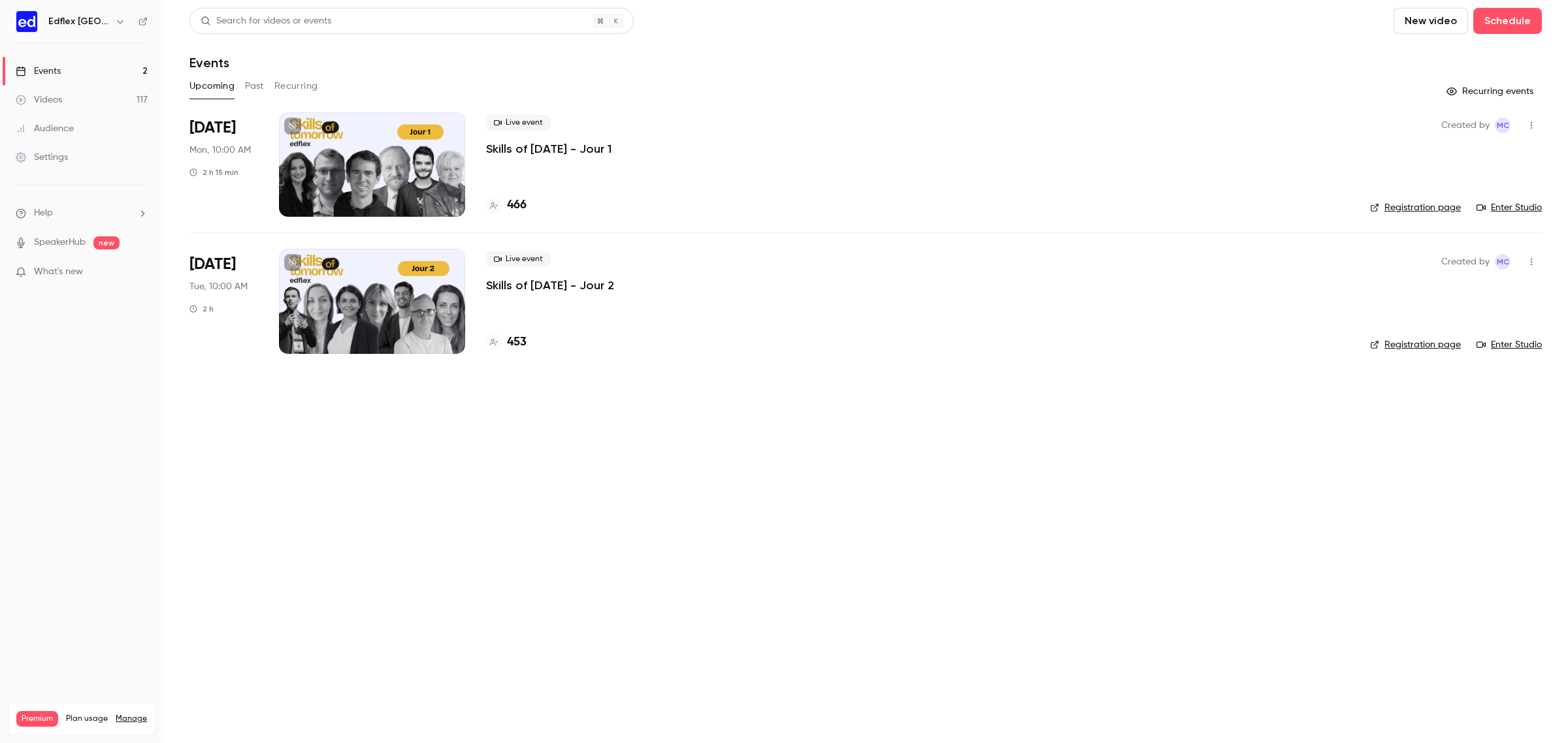
click at [361, 299] on div at bounding box center [372, 301] width 186 height 104
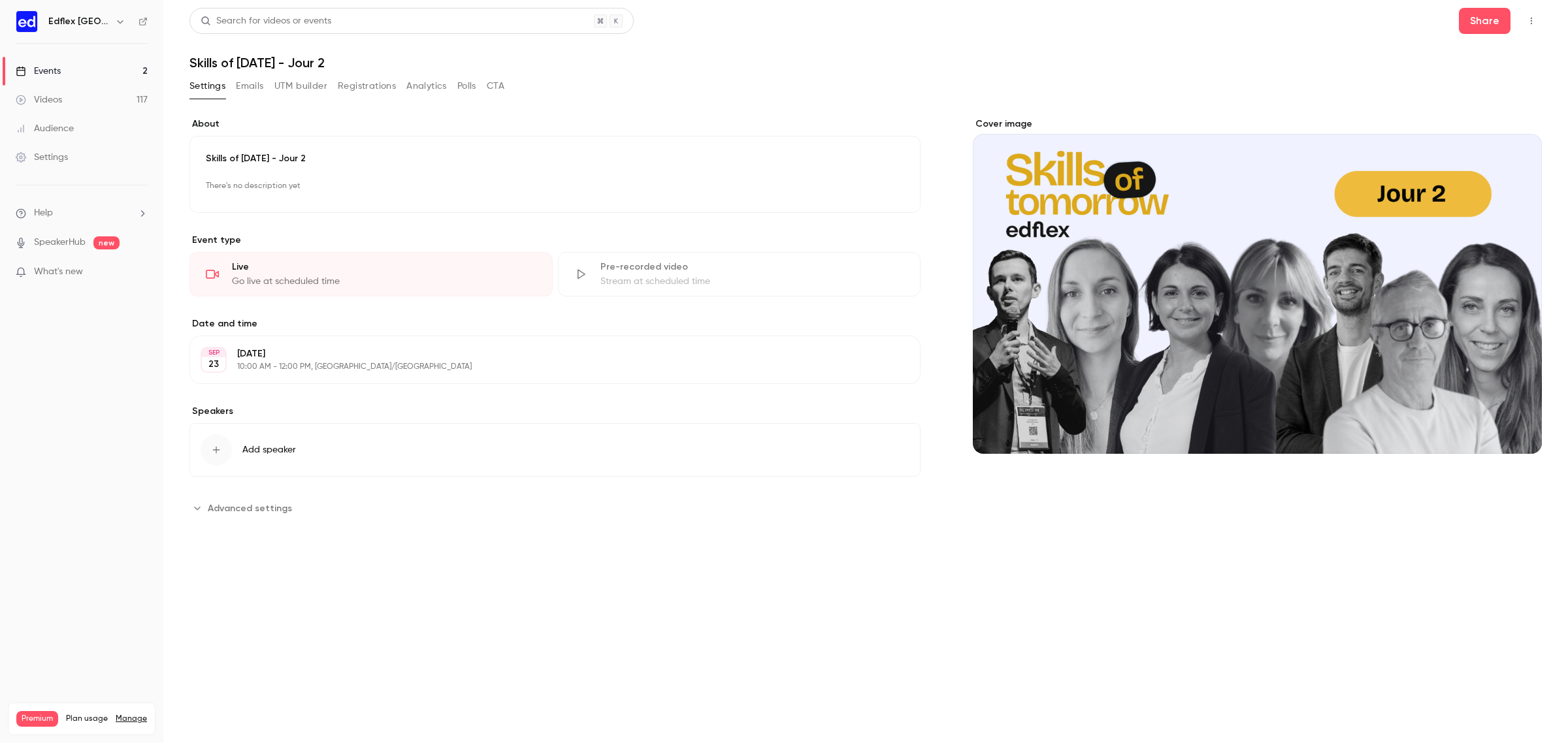
click at [325, 344] on div "SEP 23 Tuesday, September 23 10:00 AM - 12:00 PM, Europe/Berlin Edit" at bounding box center [555, 359] width 731 height 48
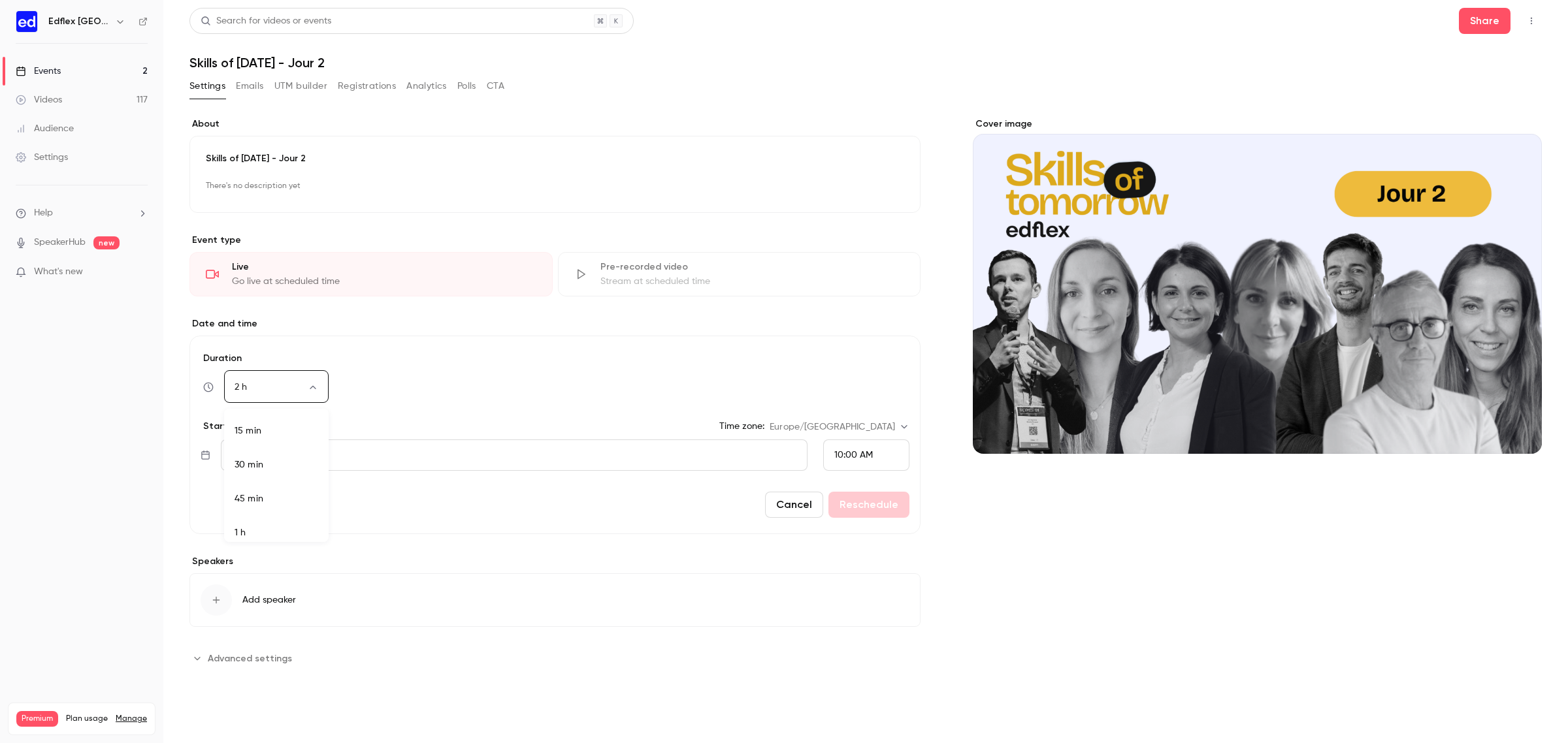
scroll to position [193, 0]
click at [305, 386] on body "**********" at bounding box center [784, 371] width 1568 height 743
click at [283, 504] on li "2 h 15 min" at bounding box center [276, 509] width 104 height 34
type input "***"
click at [853, 510] on button "Reschedule" at bounding box center [869, 505] width 81 height 26
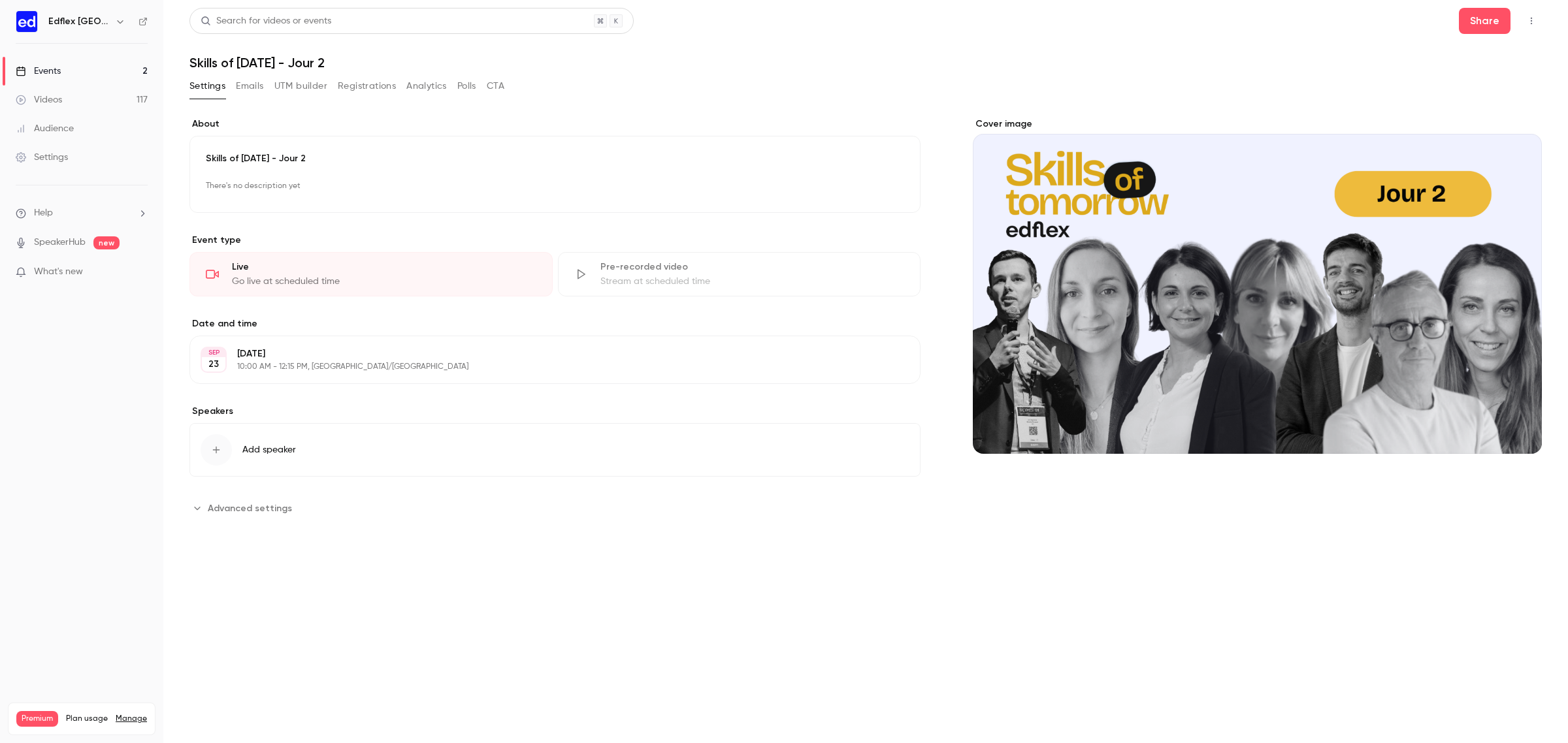
click at [124, 69] on link "Events 2" at bounding box center [81, 71] width 164 height 28
